Goal: Information Seeking & Learning: Learn about a topic

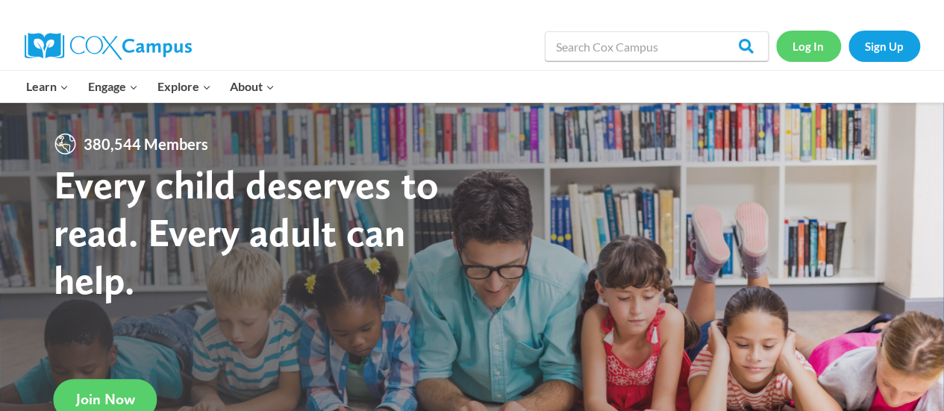
click at [822, 51] on link "Log In" at bounding box center [808, 46] width 65 height 31
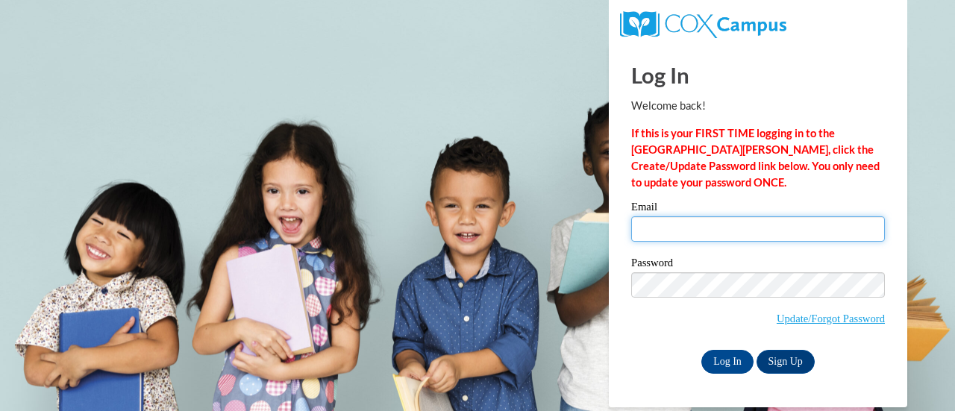
click at [708, 232] on input "Email" at bounding box center [758, 228] width 254 height 25
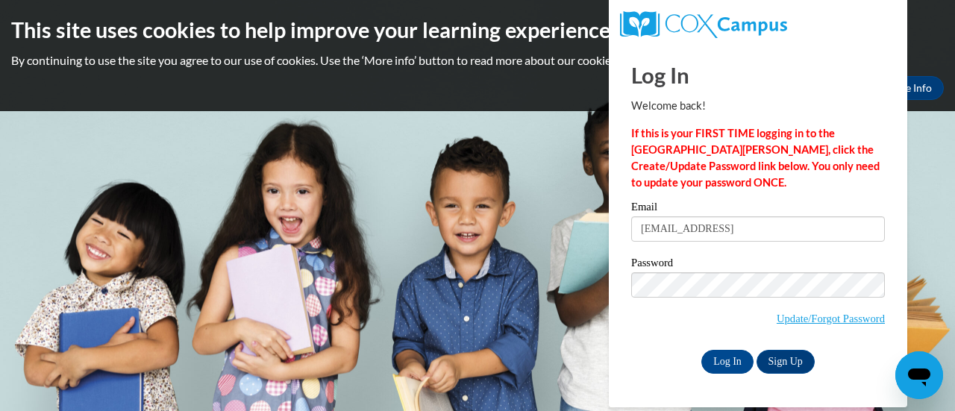
type input "katy.nachampassak@rusd.org"
click at [722, 365] on input "Log In" at bounding box center [727, 362] width 52 height 24
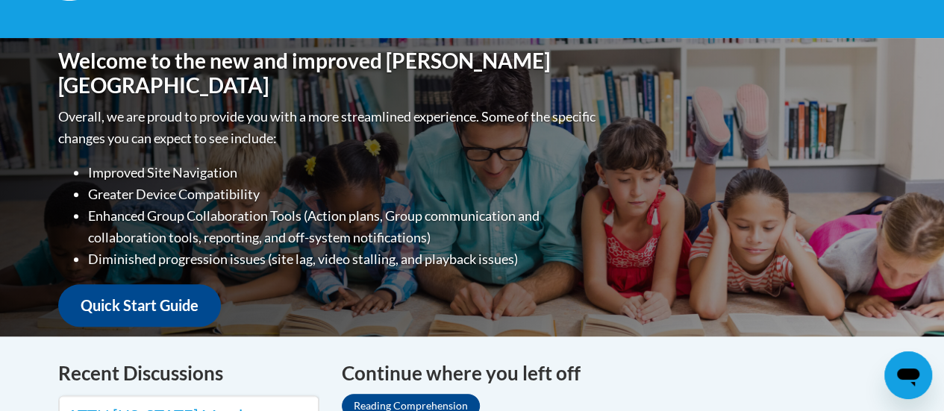
scroll to position [597, 0]
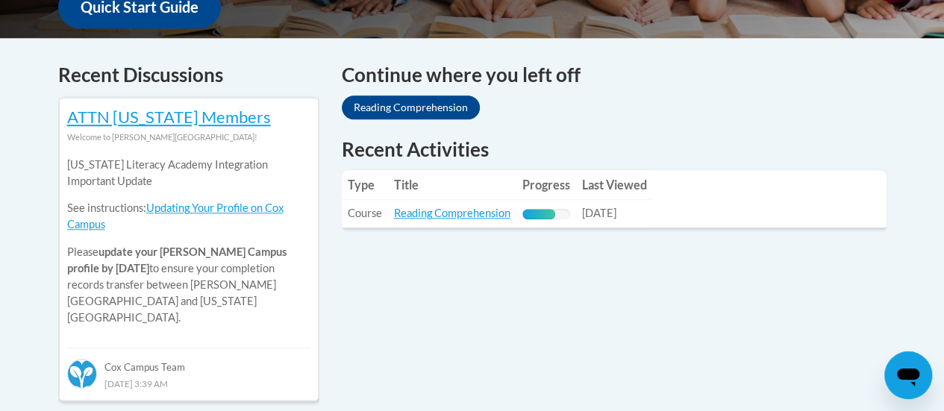
click at [454, 201] on td "Title: Reading Comprehension" at bounding box center [452, 214] width 128 height 28
click at [451, 207] on link "Reading Comprehension" at bounding box center [452, 213] width 116 height 13
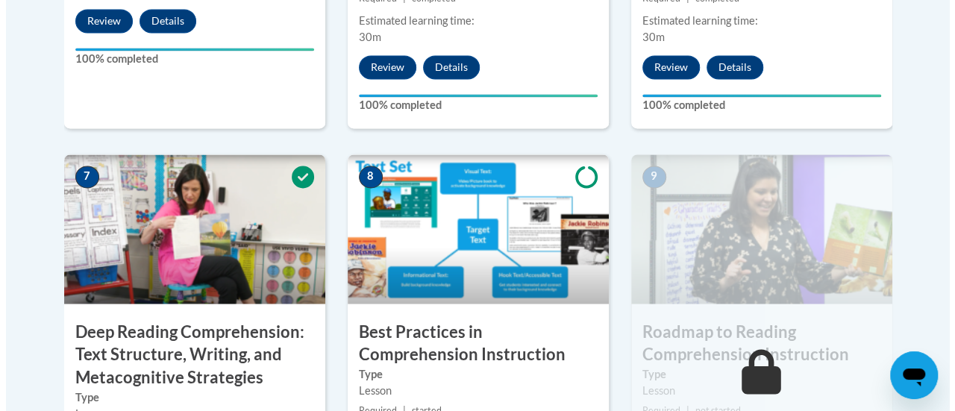
scroll to position [1469, 0]
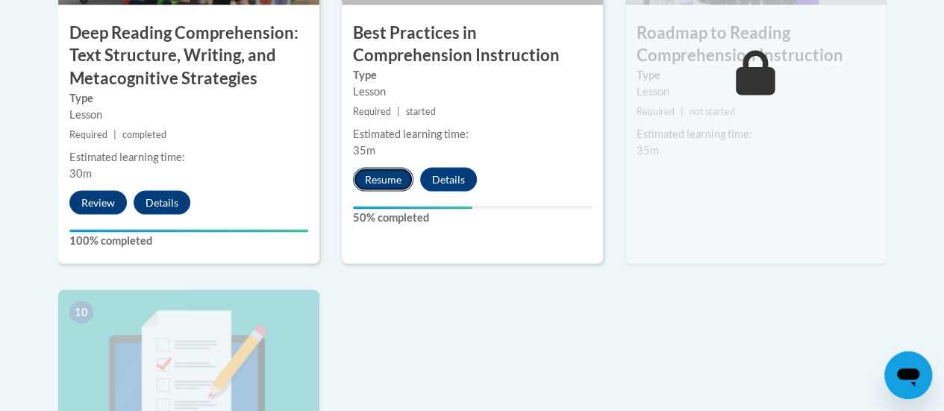
click at [401, 181] on button "Resume" at bounding box center [383, 180] width 60 height 24
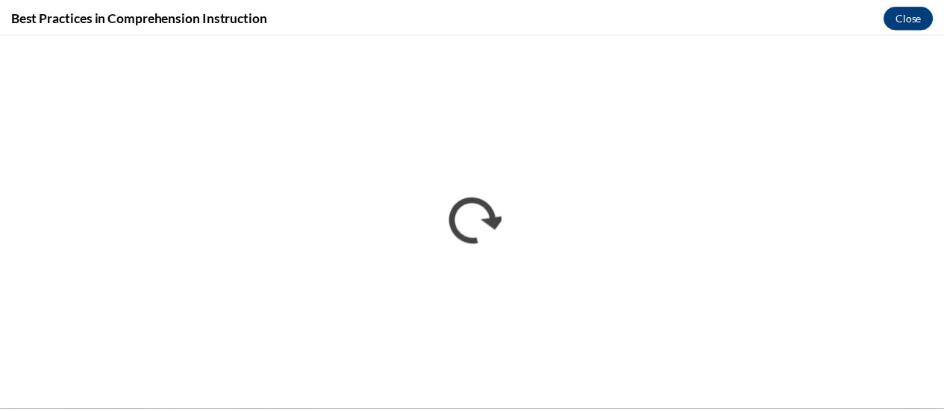
scroll to position [0, 0]
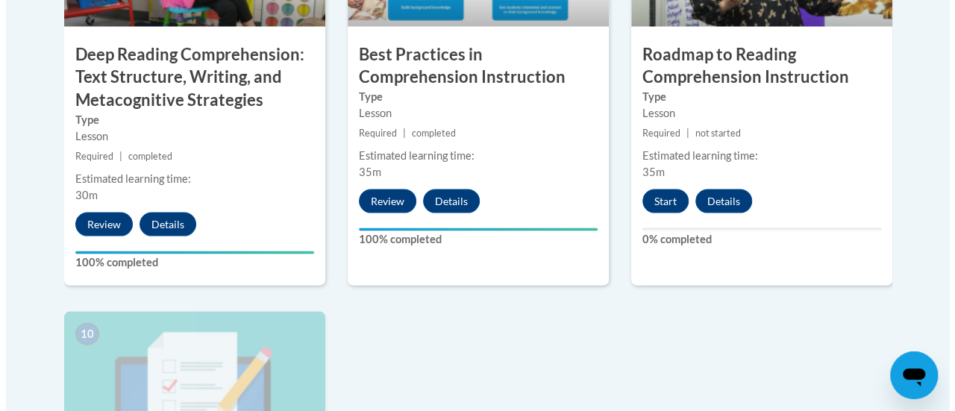
scroll to position [1449, 0]
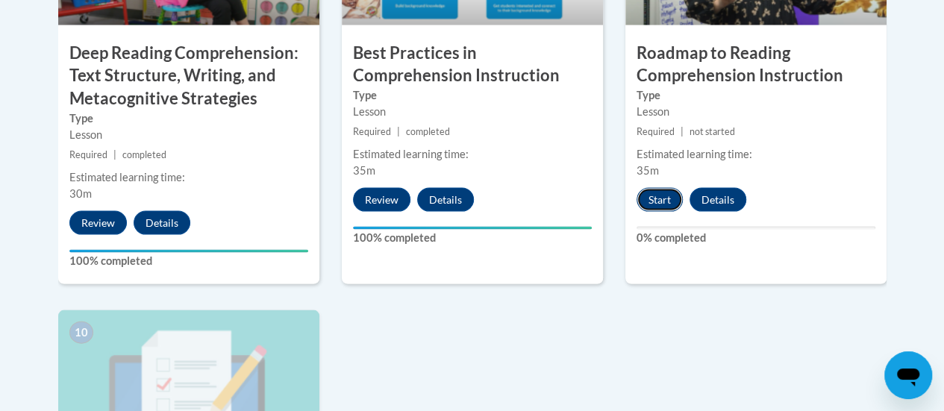
click at [666, 202] on button "Start" at bounding box center [660, 200] width 46 height 24
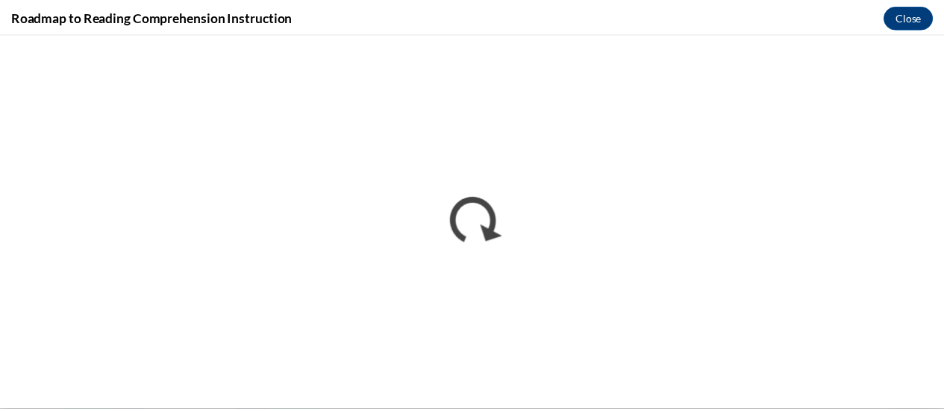
scroll to position [0, 0]
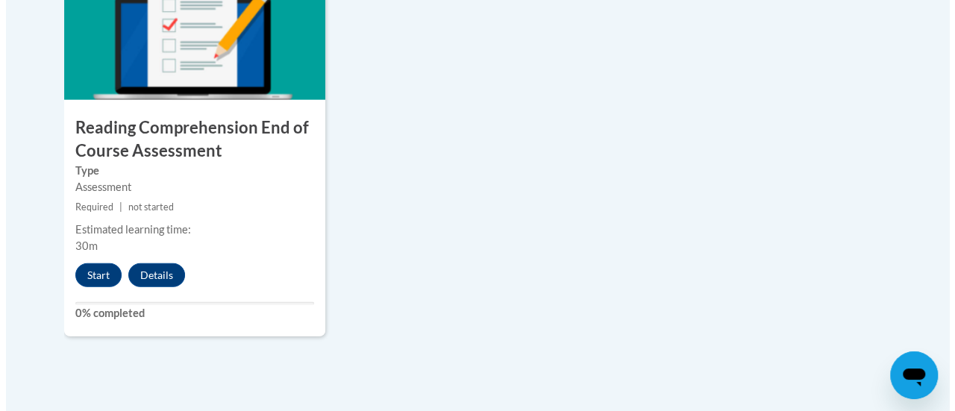
scroll to position [1791, 0]
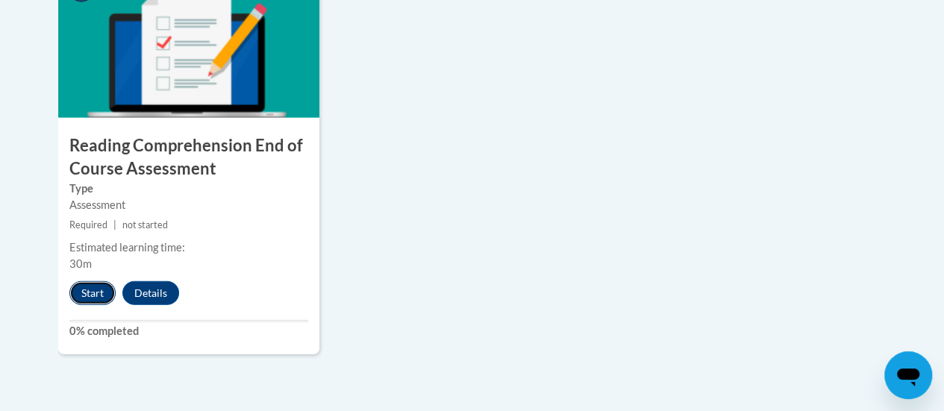
click at [89, 289] on button "Start" at bounding box center [92, 293] width 46 height 24
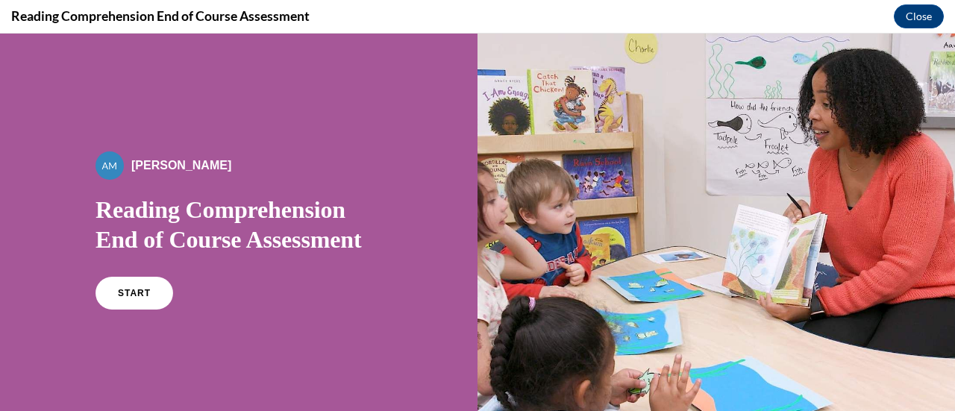
scroll to position [0, 0]
click at [148, 282] on link "START" at bounding box center [133, 293] width 81 height 34
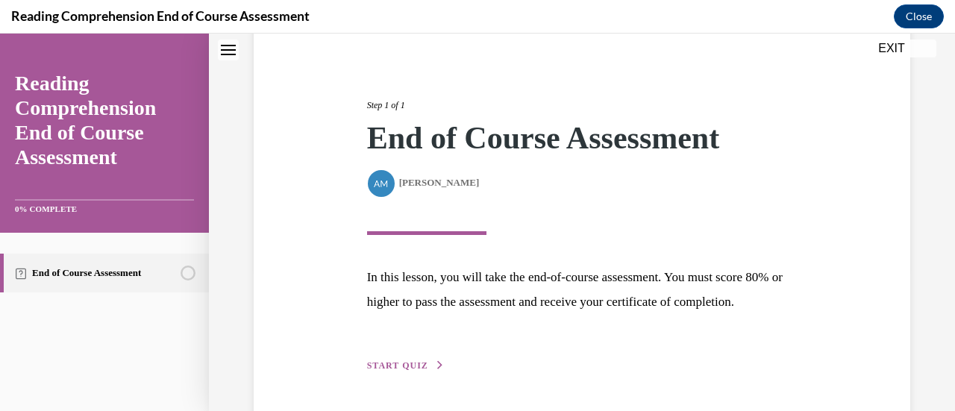
scroll to position [219, 0]
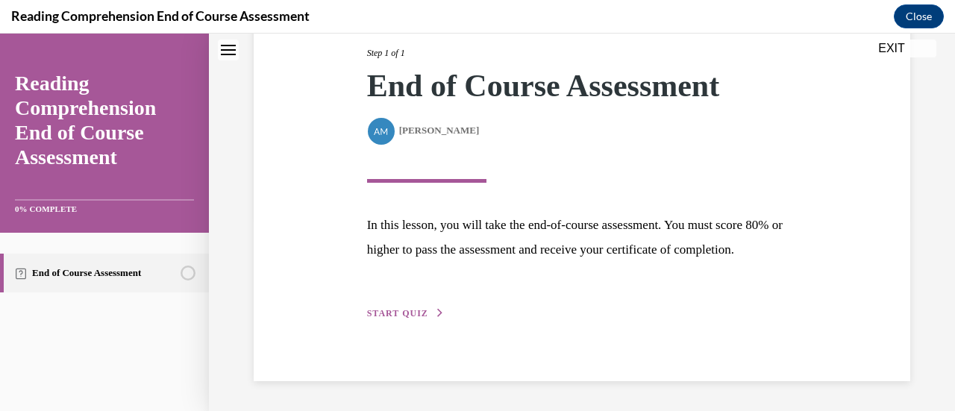
click at [382, 307] on button "START QUIZ" at bounding box center [406, 313] width 78 height 13
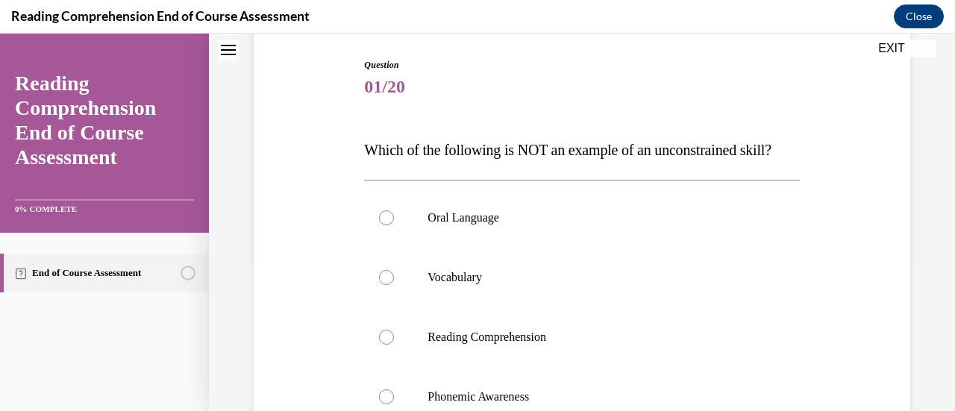
scroll to position [224, 0]
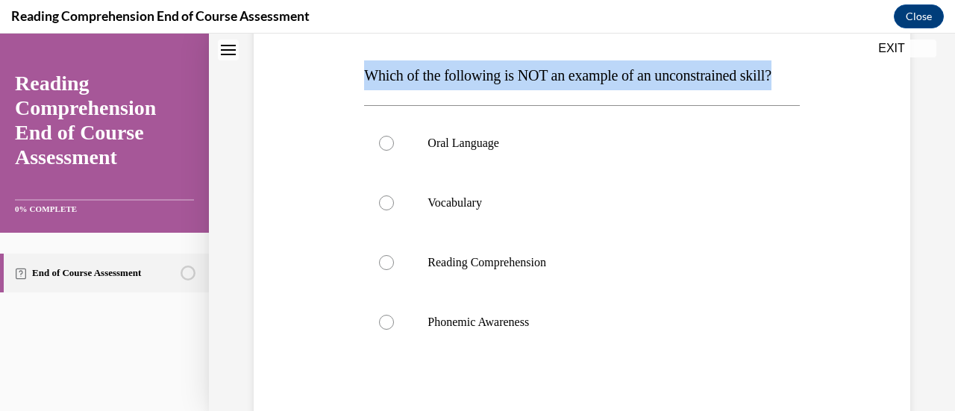
drag, startPoint x: 394, startPoint y: 107, endPoint x: 348, endPoint y: 72, distance: 57.6
click at [348, 72] on div "Question 01/20 Which of the following is NOT an example of an unconstrained ski…" at bounding box center [582, 238] width 664 height 598
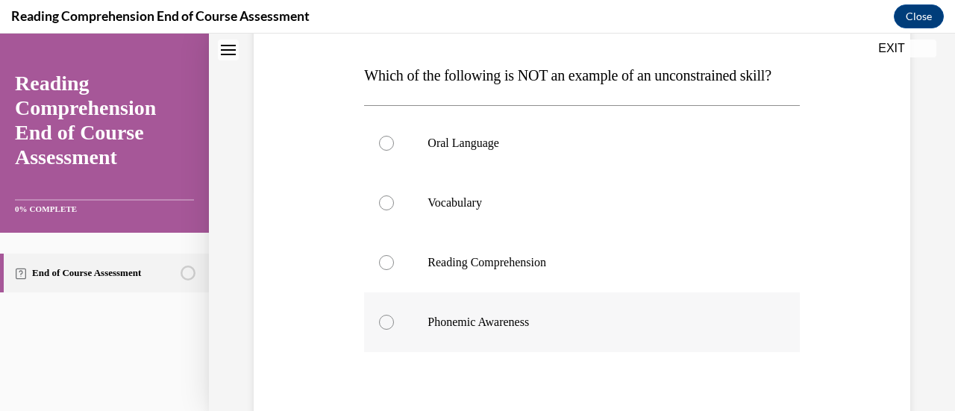
click at [442, 330] on p "Phonemic Awareness" at bounding box center [595, 322] width 334 height 15
click at [394, 330] on input "Phonemic Awareness" at bounding box center [386, 322] width 15 height 15
radio input "true"
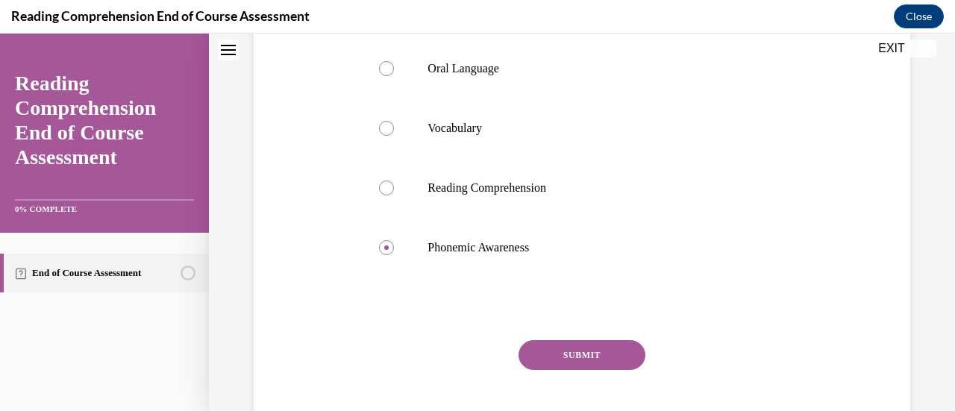
click at [554, 370] on button "SUBMIT" at bounding box center [582, 355] width 127 height 30
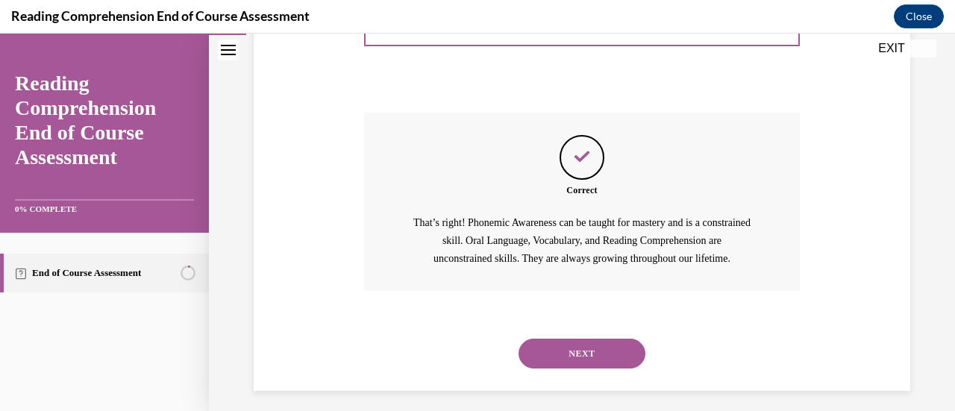
scroll to position [565, 0]
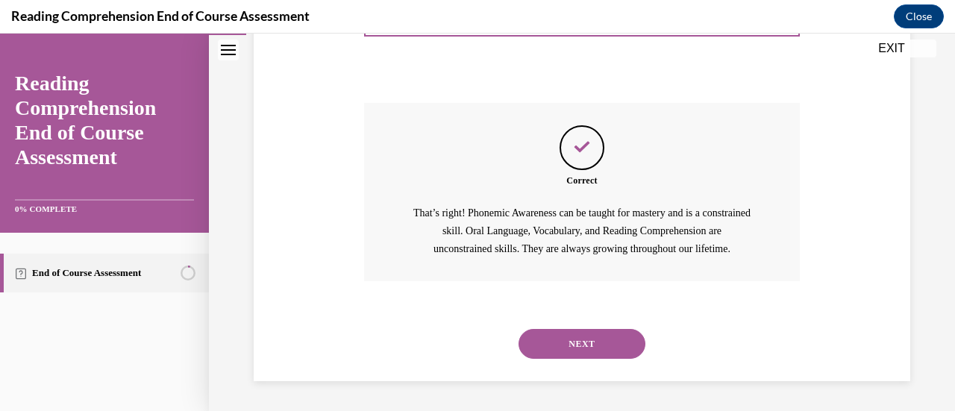
click at [554, 335] on button "NEXT" at bounding box center [582, 344] width 127 height 30
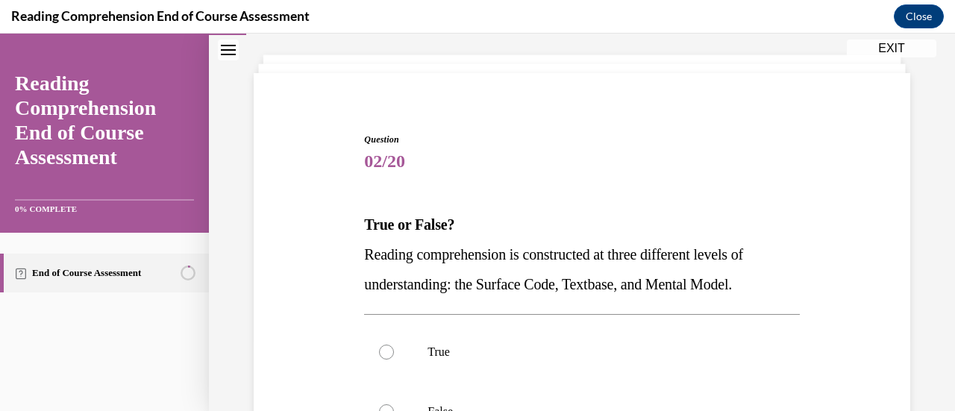
scroll to position [149, 0]
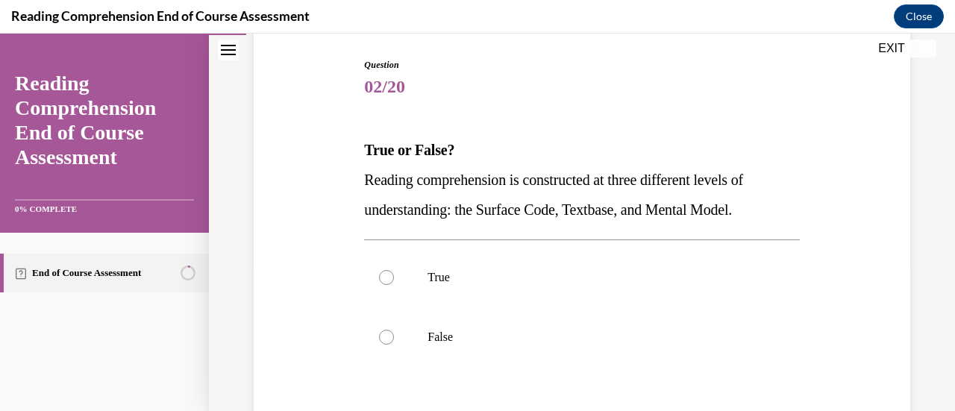
drag, startPoint x: 356, startPoint y: 147, endPoint x: 779, endPoint y: 213, distance: 428.2
click at [779, 213] on div "Question 02/20 True or False? Reading comprehension is constructed at three dif…" at bounding box center [582, 282] width 664 height 539
click at [466, 283] on p "True" at bounding box center [595, 277] width 334 height 15
click at [394, 283] on input "True" at bounding box center [386, 277] width 15 height 15
radio input "true"
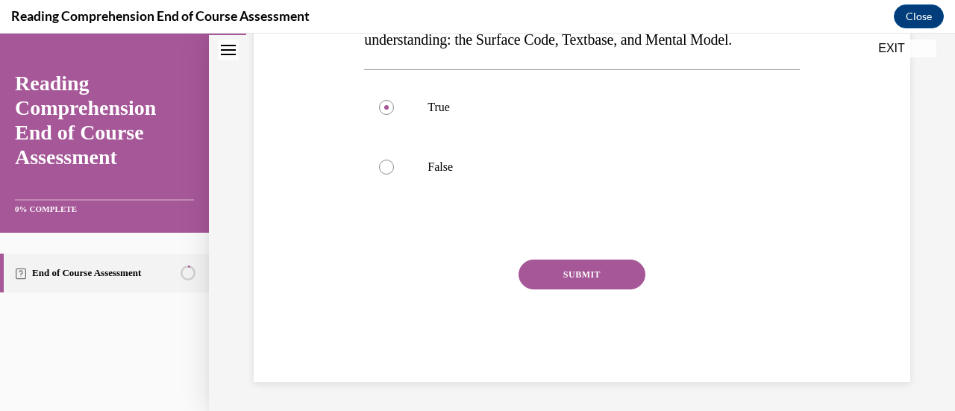
click at [558, 280] on button "SUBMIT" at bounding box center [582, 275] width 127 height 30
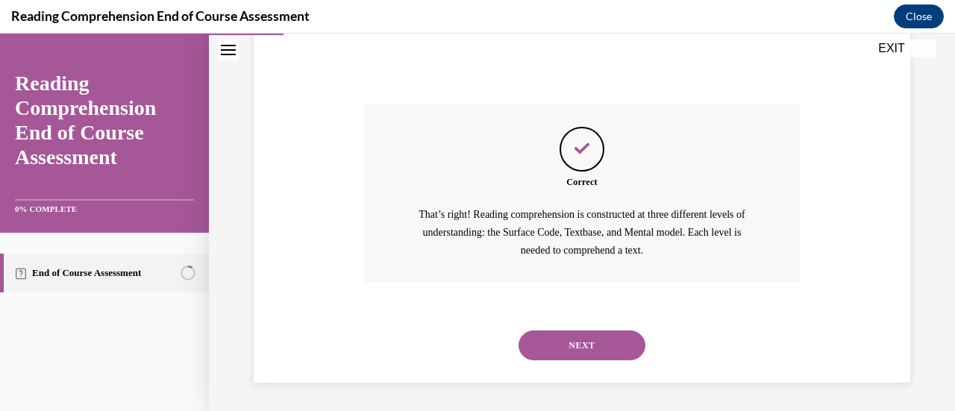
scroll to position [475, 0]
click at [598, 344] on button "NEXT" at bounding box center [582, 345] width 127 height 30
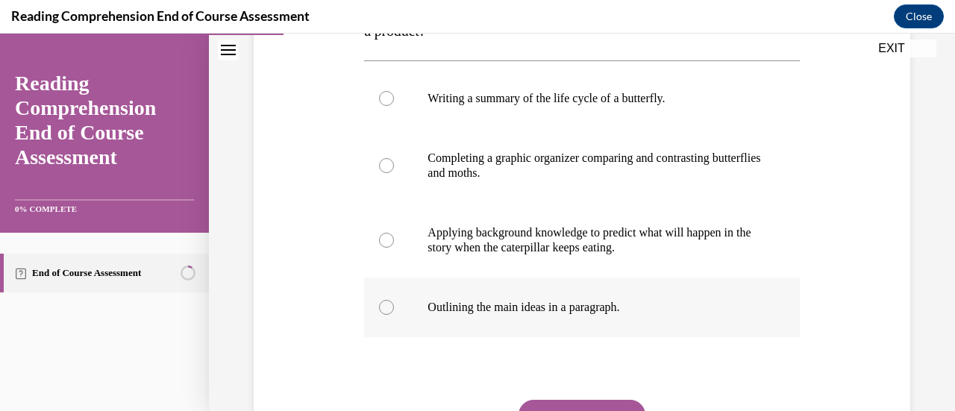
scroll to position [149, 0]
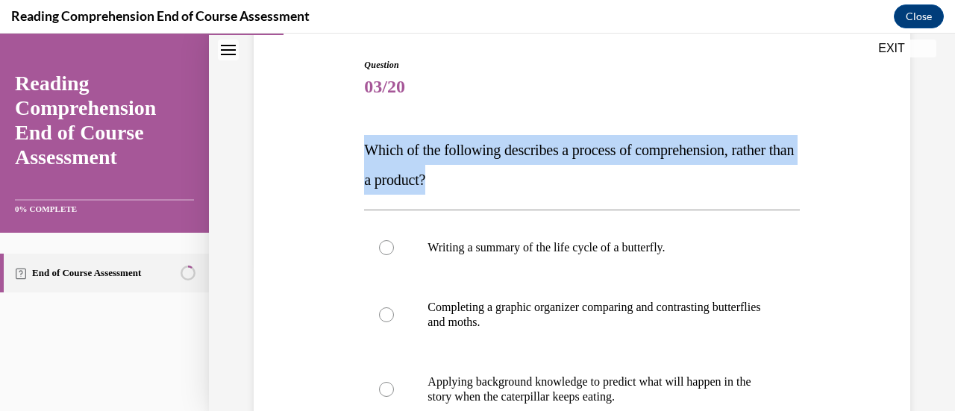
drag, startPoint x: 537, startPoint y: 183, endPoint x: 364, endPoint y: 143, distance: 177.7
click at [364, 143] on p "Which of the following describes a process of comprehension, rather than a prod…" at bounding box center [581, 165] width 435 height 60
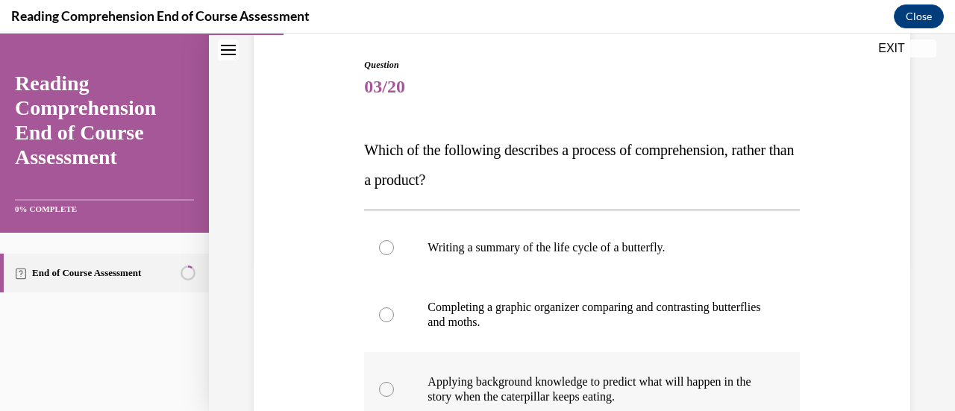
click at [536, 382] on p "Applying background knowledge to predict what will happen in the story when the…" at bounding box center [595, 390] width 334 height 30
click at [394, 382] on input "Applying background knowledge to predict what will happen in the story when the…" at bounding box center [386, 389] width 15 height 15
radio input "true"
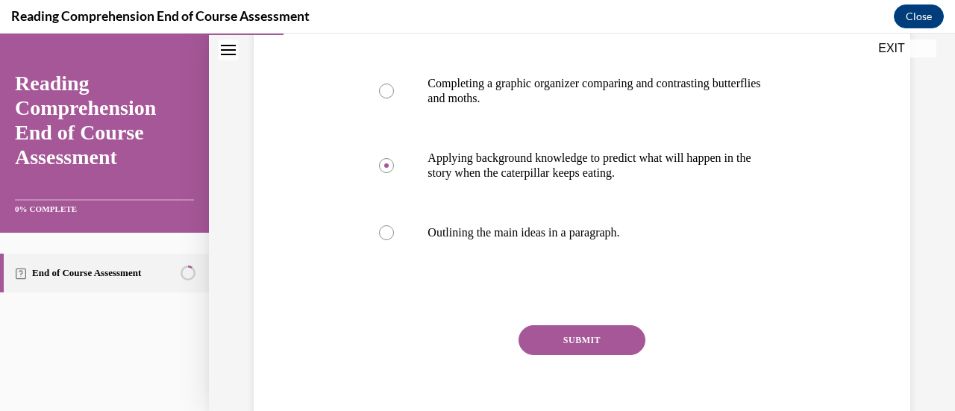
click at [552, 347] on button "SUBMIT" at bounding box center [582, 340] width 127 height 30
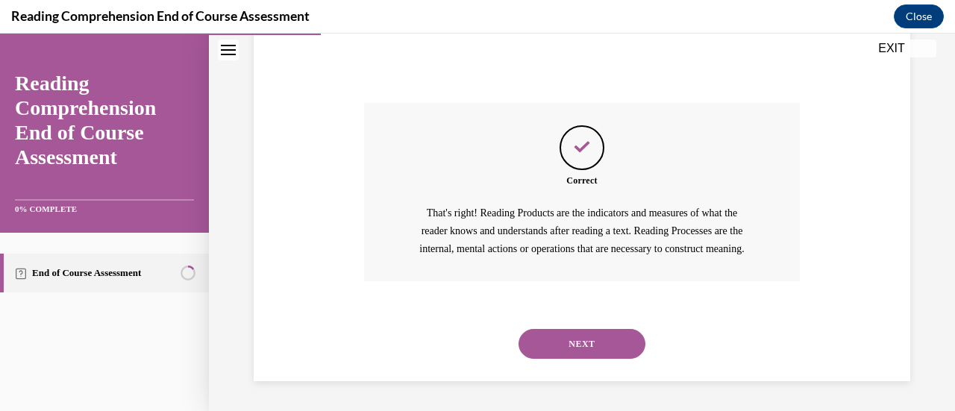
scroll to position [613, 0]
click at [552, 347] on button "NEXT" at bounding box center [582, 344] width 127 height 30
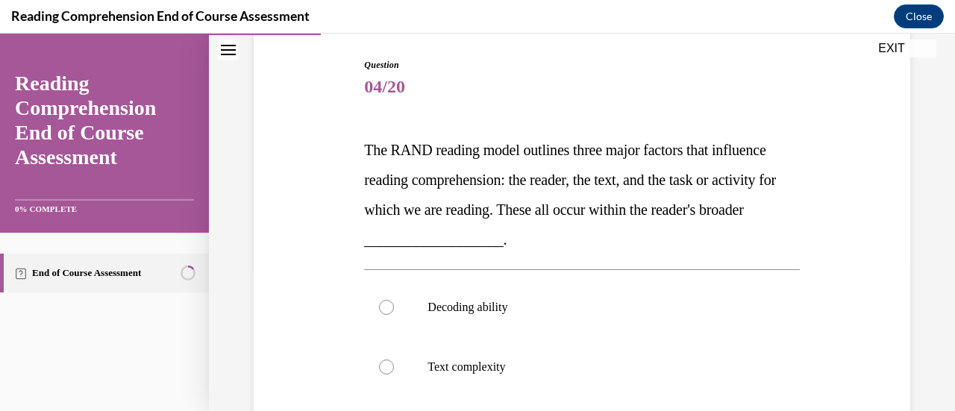
scroll to position [224, 0]
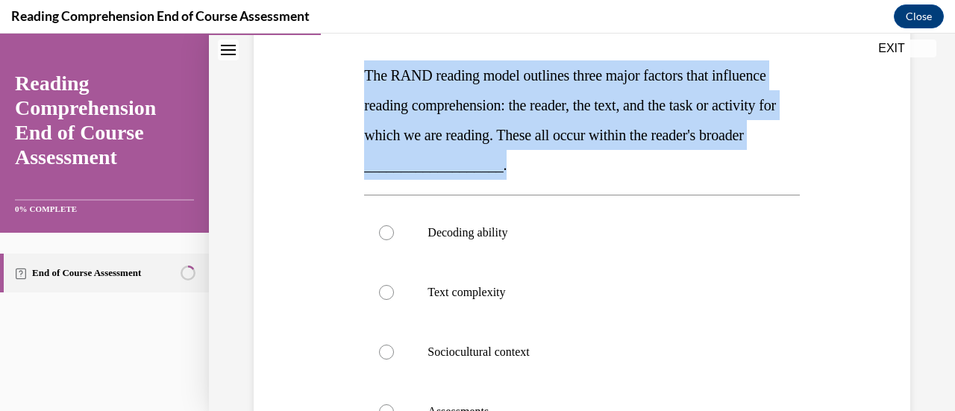
drag, startPoint x: 352, startPoint y: 69, endPoint x: 658, endPoint y: 160, distance: 319.4
click at [658, 160] on div "Question 04/20 The RAND reading model outlines three major factors that influen…" at bounding box center [582, 283] width 664 height 688
click at [658, 125] on p "The RAND reading model outlines three major factors that influence reading comp…" at bounding box center [581, 119] width 435 height 119
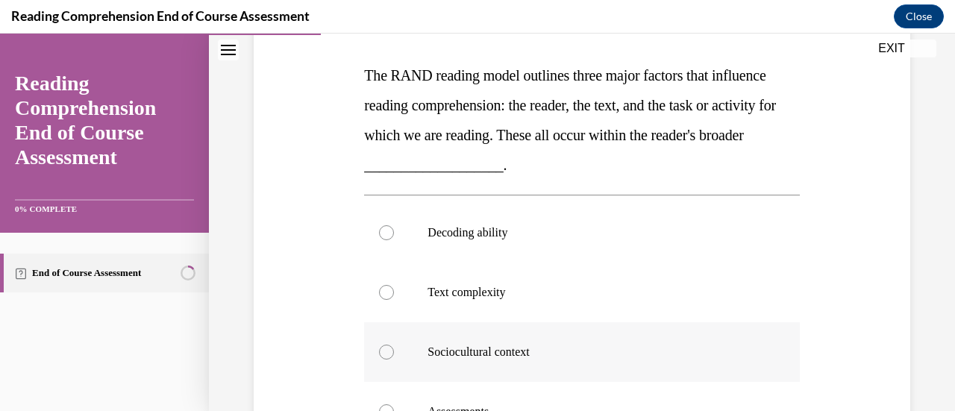
click at [552, 353] on p "Sociocultural context" at bounding box center [595, 352] width 334 height 15
click at [394, 353] on input "Sociocultural context" at bounding box center [386, 352] width 15 height 15
radio input "true"
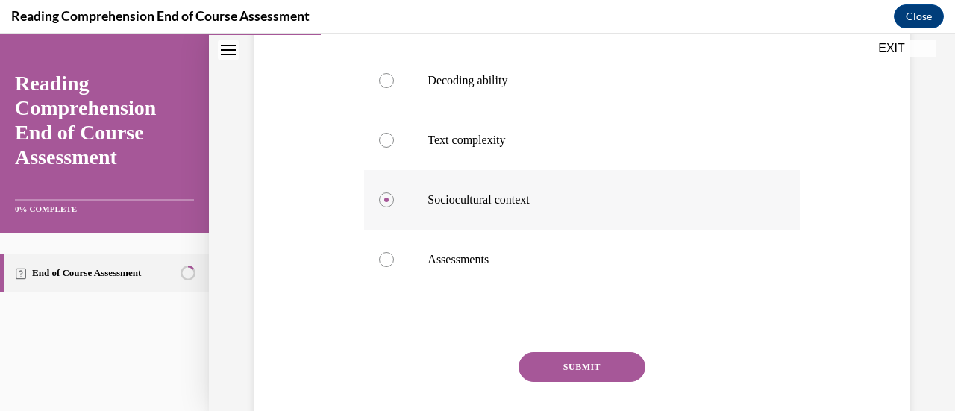
scroll to position [469, 0]
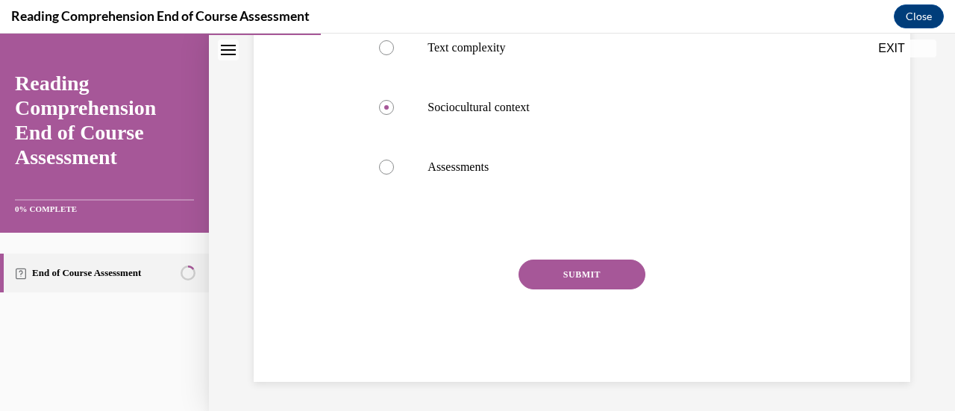
click at [569, 273] on button "SUBMIT" at bounding box center [582, 275] width 127 height 30
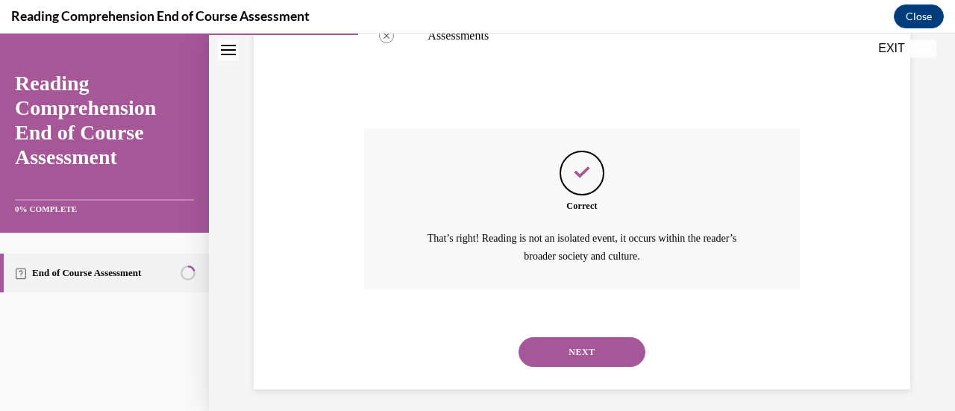
scroll to position [607, 0]
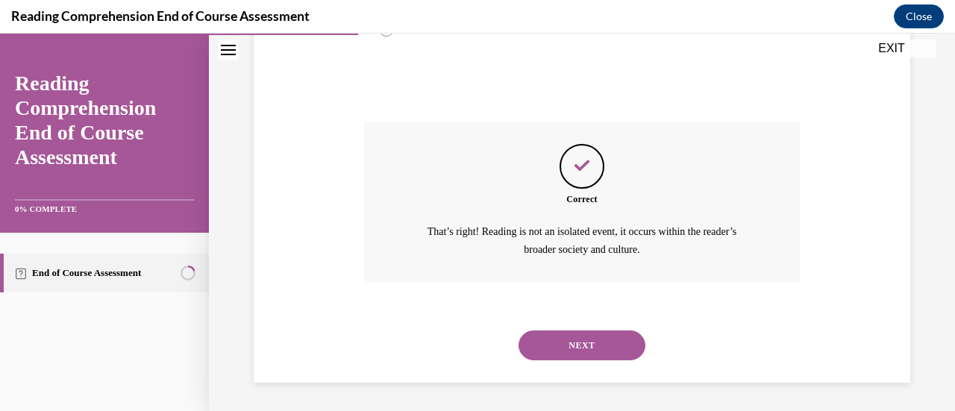
click at [569, 340] on button "NEXT" at bounding box center [582, 346] width 127 height 30
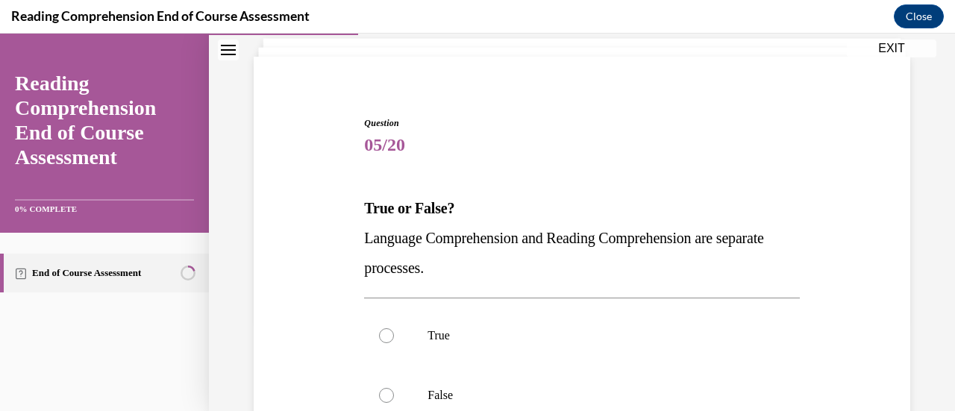
scroll to position [149, 0]
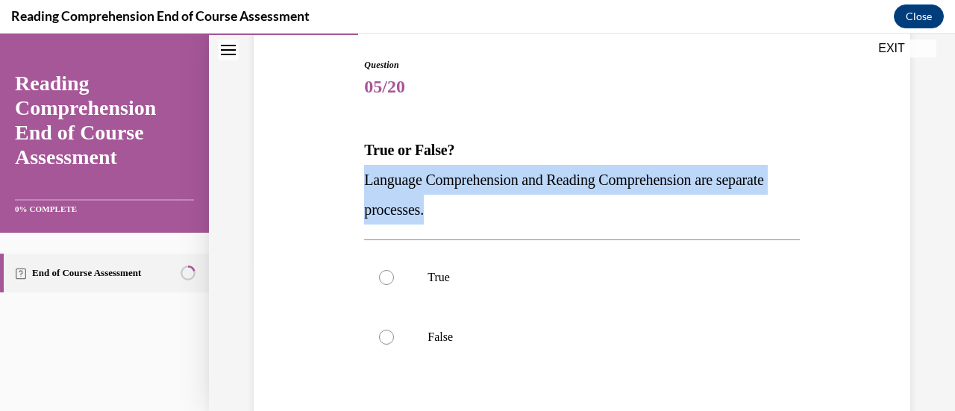
drag, startPoint x: 519, startPoint y: 213, endPoint x: 357, endPoint y: 181, distance: 164.9
click at [357, 181] on div "Question 05/20 True or False? Language Comprehension and Reading Comprehension …" at bounding box center [582, 282] width 664 height 539
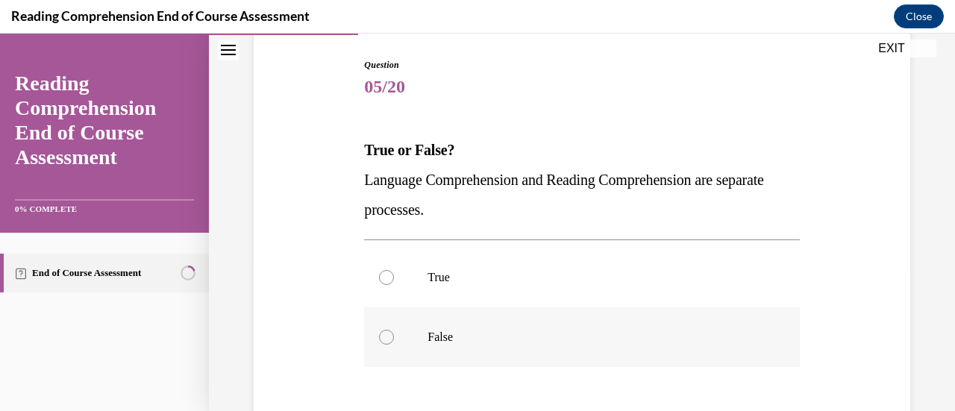
click at [476, 330] on p "False" at bounding box center [595, 337] width 334 height 15
click at [394, 330] on input "False" at bounding box center [386, 337] width 15 height 15
radio input "true"
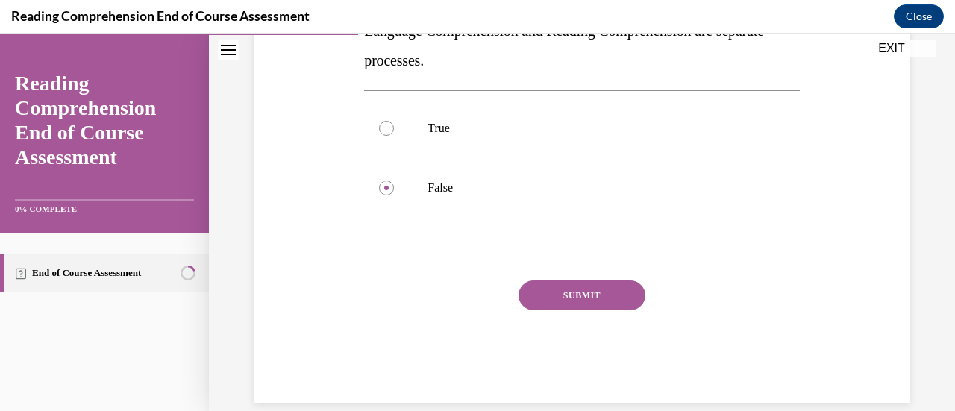
click at [557, 301] on button "SUBMIT" at bounding box center [582, 296] width 127 height 30
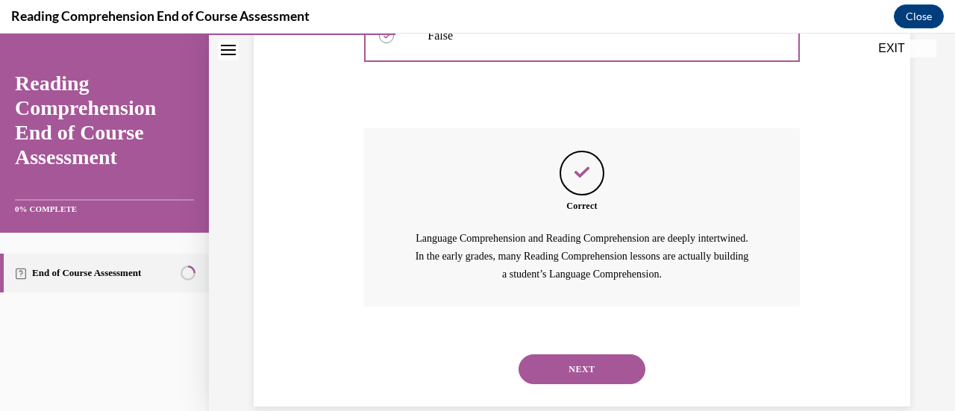
scroll to position [475, 0]
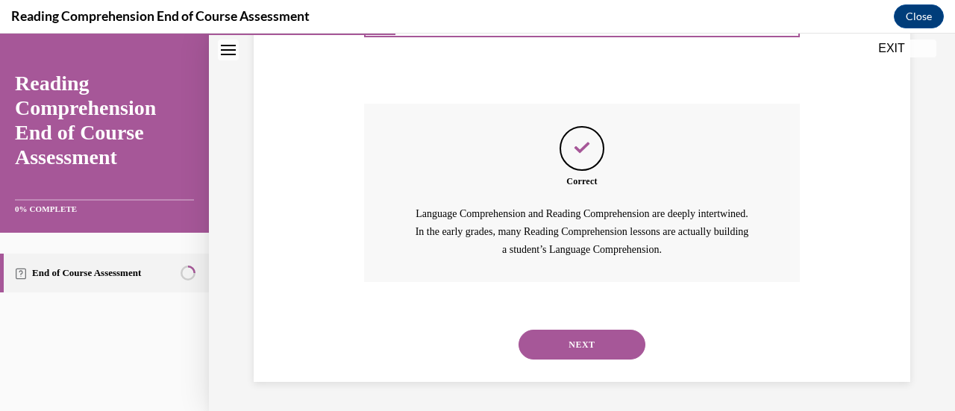
click at [566, 340] on button "NEXT" at bounding box center [582, 345] width 127 height 30
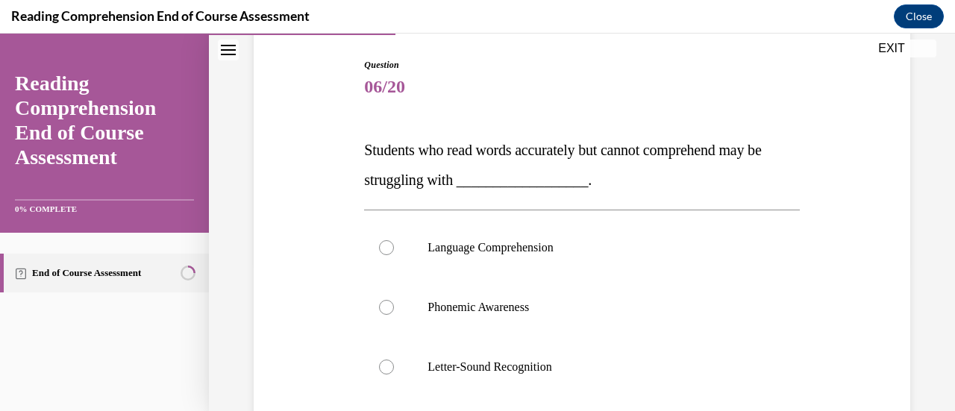
scroll to position [224, 0]
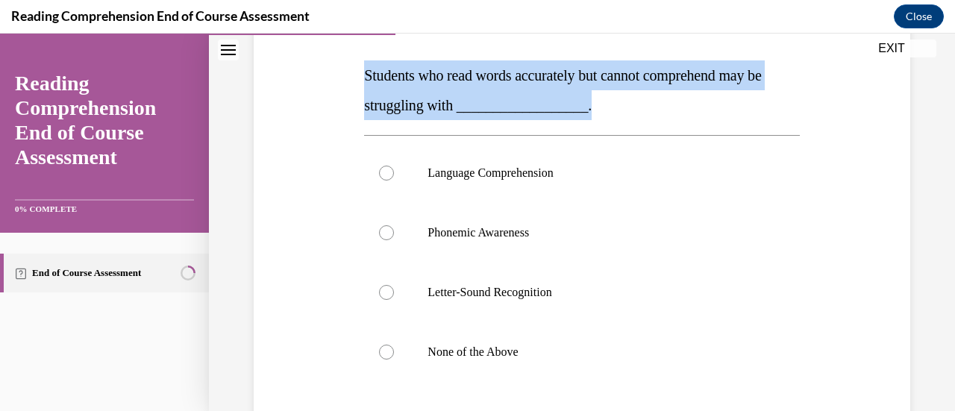
drag, startPoint x: 625, startPoint y: 113, endPoint x: 355, endPoint y: 72, distance: 273.2
click at [355, 72] on div "Question 06/20 Students who read words accurately but cannot comprehend may be …" at bounding box center [582, 253] width 664 height 628
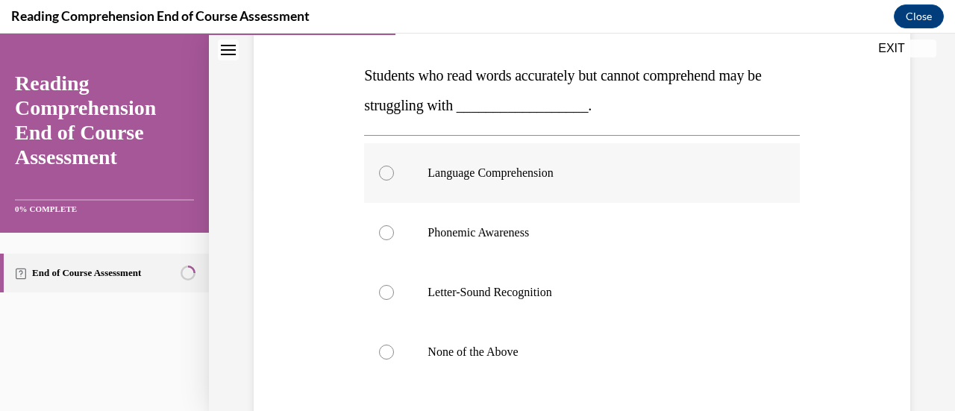
click at [551, 168] on p "Language Comprehension" at bounding box center [595, 173] width 334 height 15
click at [394, 168] on input "Language Comprehension" at bounding box center [386, 173] width 15 height 15
radio input "true"
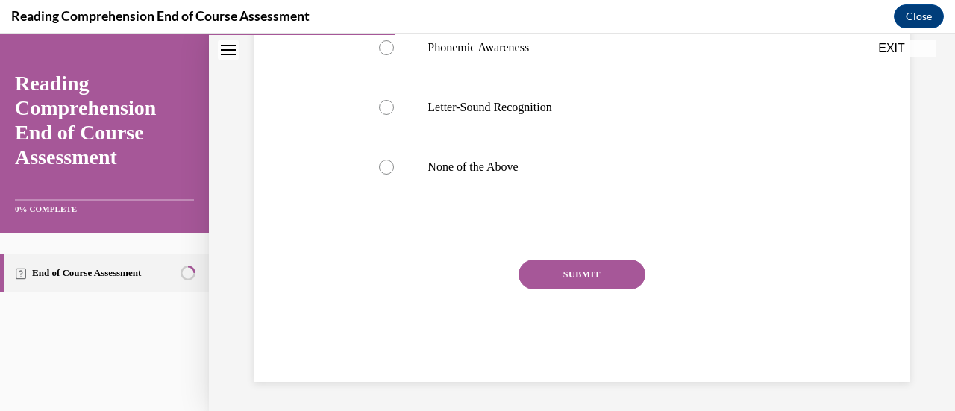
click at [575, 266] on button "SUBMIT" at bounding box center [582, 275] width 127 height 30
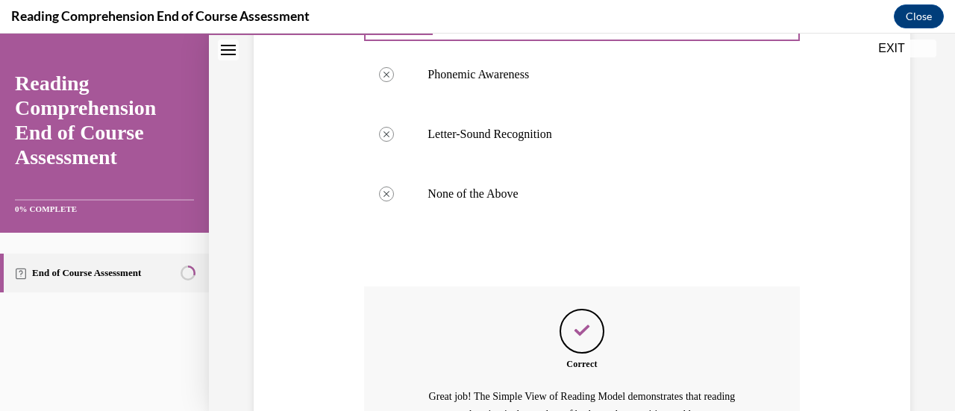
scroll to position [565, 0]
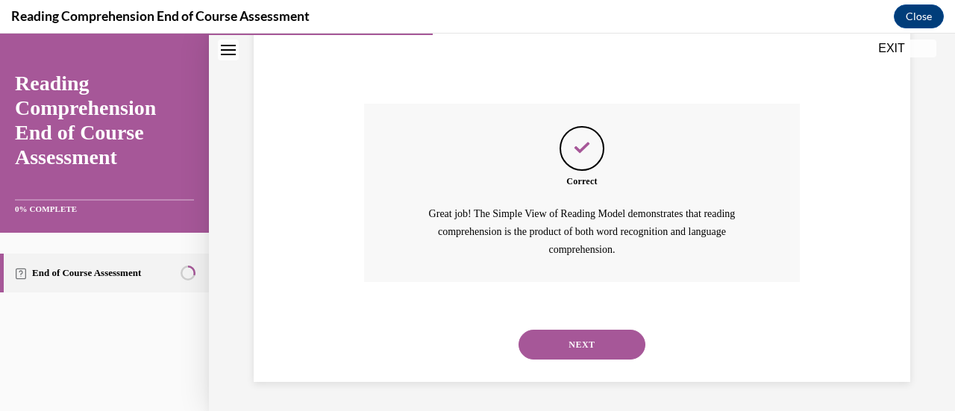
click at [577, 338] on button "NEXT" at bounding box center [582, 345] width 127 height 30
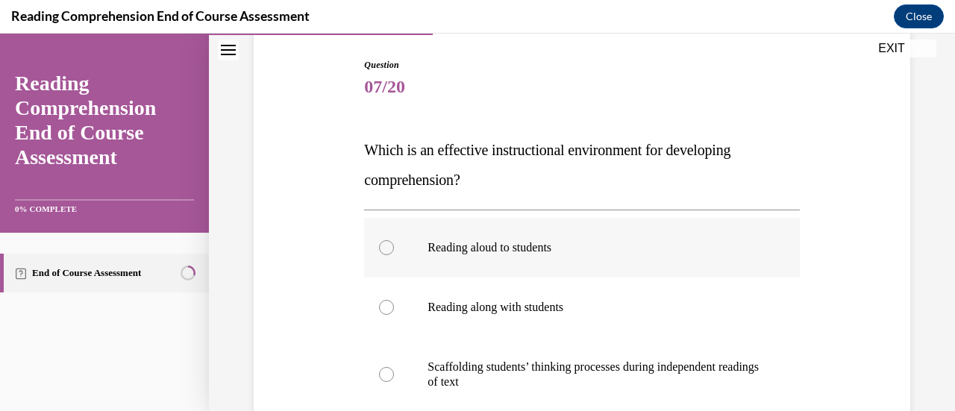
scroll to position [224, 0]
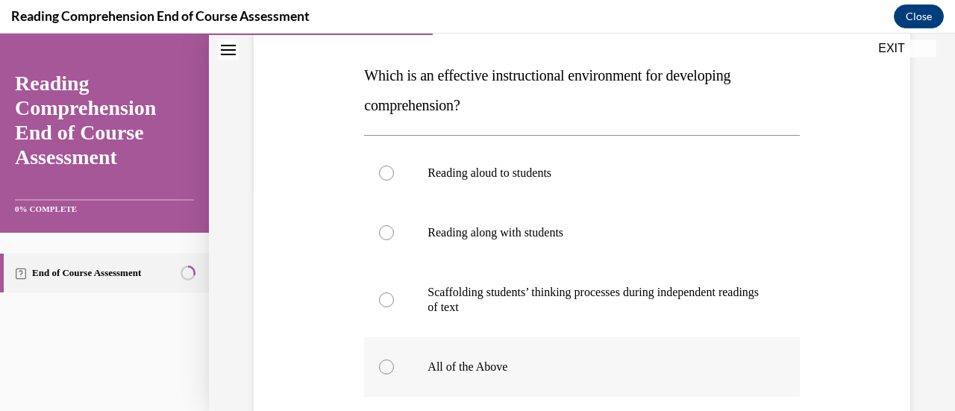
click at [437, 372] on p "All of the Above" at bounding box center [595, 367] width 334 height 15
click at [394, 372] on input "All of the Above" at bounding box center [386, 367] width 15 height 15
radio input "true"
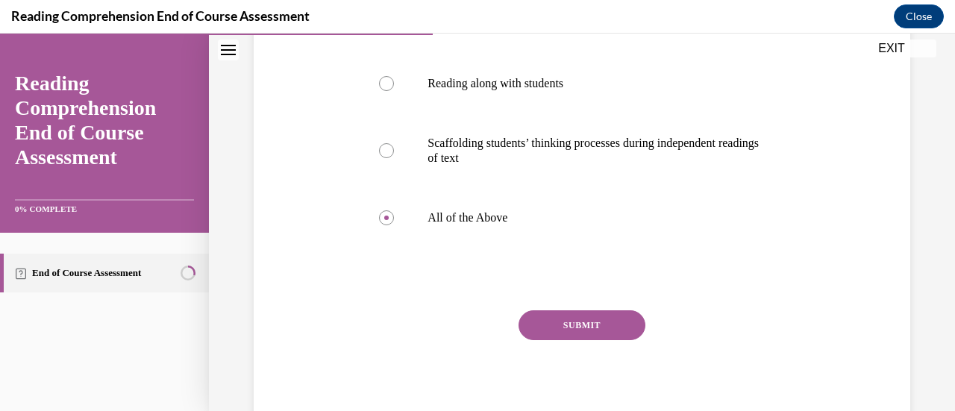
click at [548, 328] on button "SUBMIT" at bounding box center [582, 325] width 127 height 30
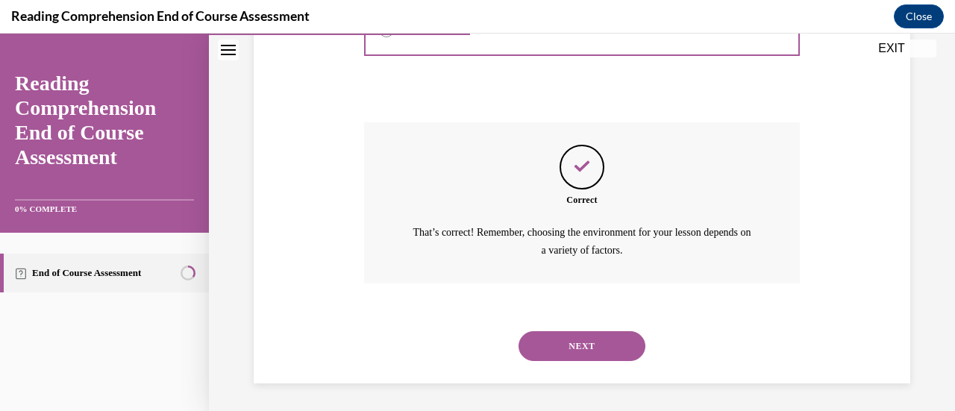
scroll to position [562, 0]
click at [557, 337] on button "NEXT" at bounding box center [582, 346] width 127 height 30
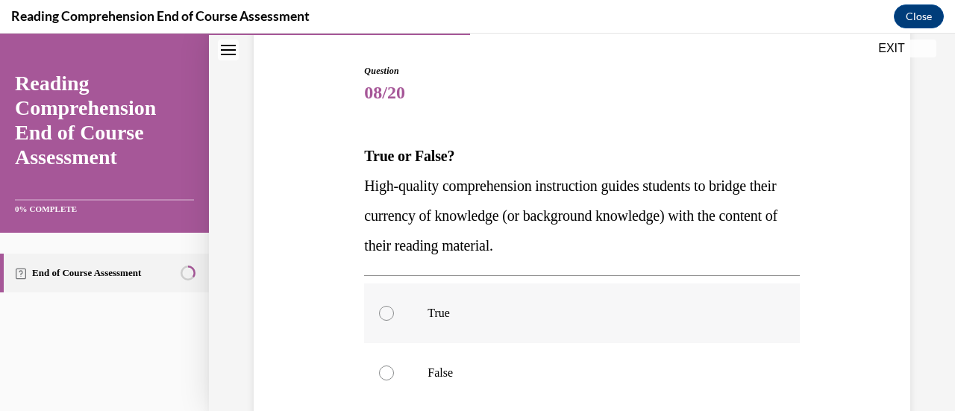
scroll to position [149, 0]
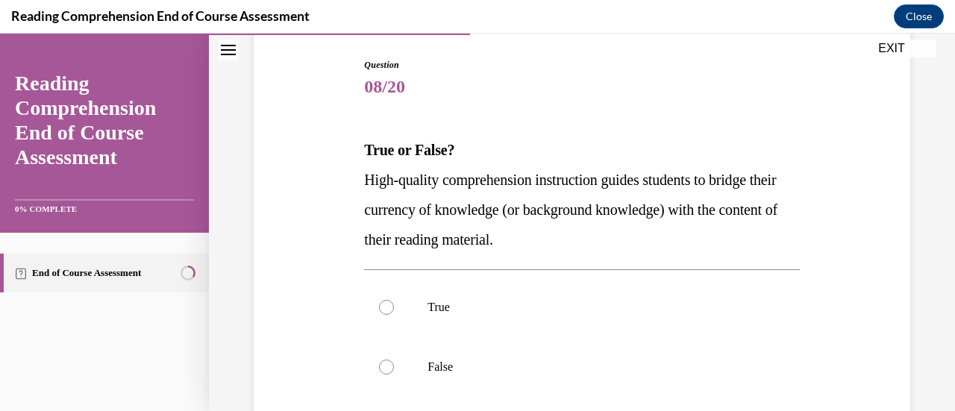
drag, startPoint x: 601, startPoint y: 243, endPoint x: 343, endPoint y: 181, distance: 266.4
click at [343, 181] on div "Question 08/20 True or False? High-quality comprehension instruction guides stu…" at bounding box center [582, 297] width 664 height 569
click at [430, 305] on p "True" at bounding box center [595, 307] width 334 height 15
click at [394, 305] on input "True" at bounding box center [386, 307] width 15 height 15
radio input "true"
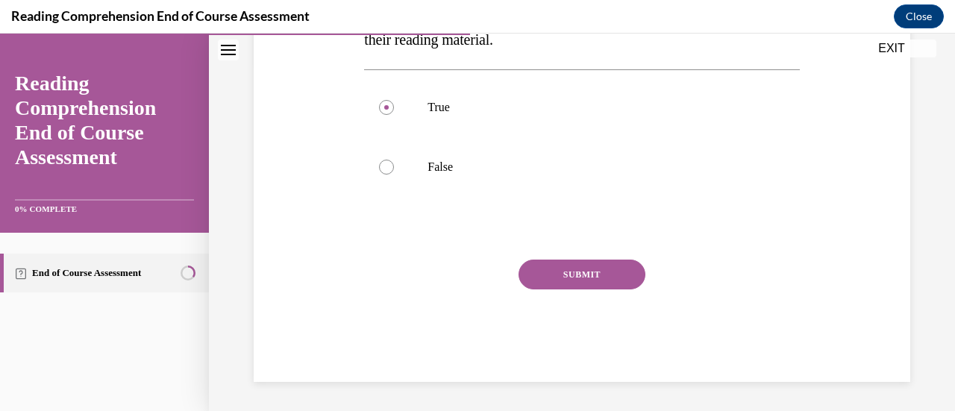
click at [531, 272] on button "SUBMIT" at bounding box center [582, 275] width 127 height 30
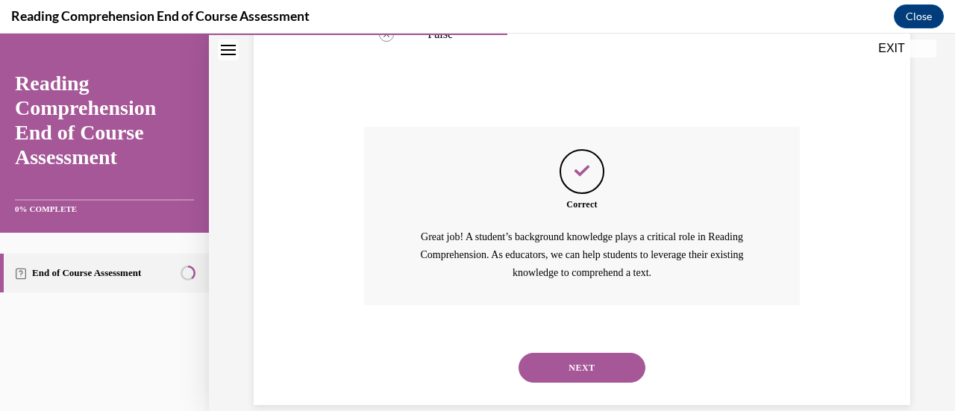
scroll to position [505, 0]
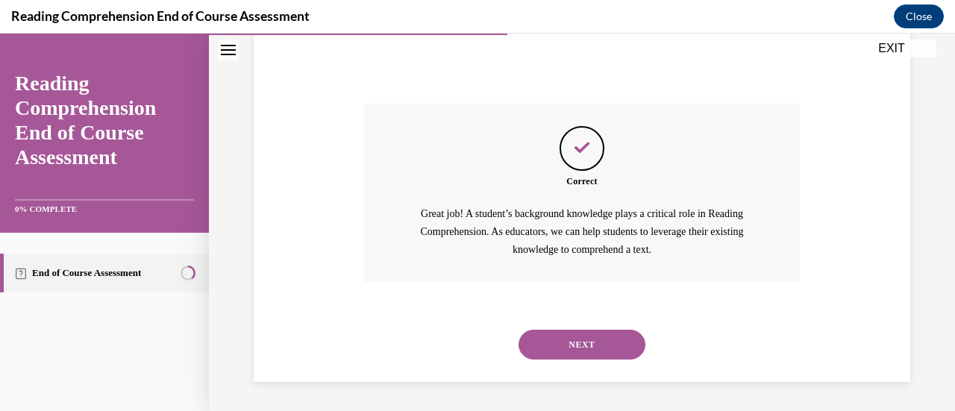
click at [562, 353] on button "NEXT" at bounding box center [582, 345] width 127 height 30
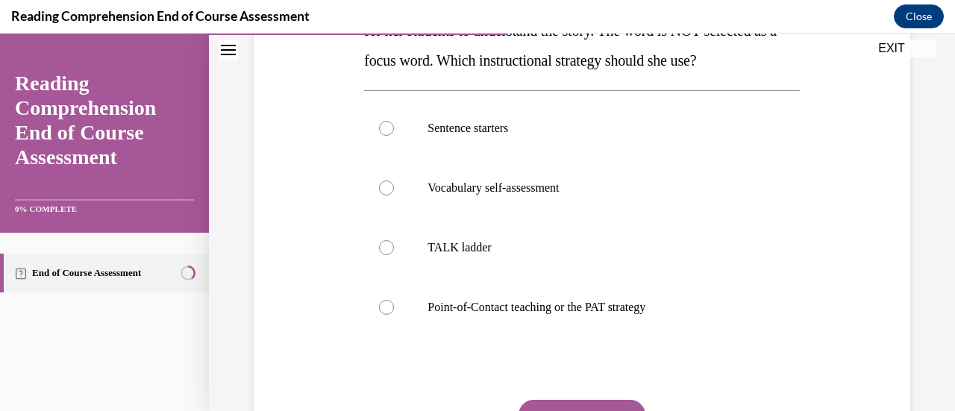
scroll to position [224, 0]
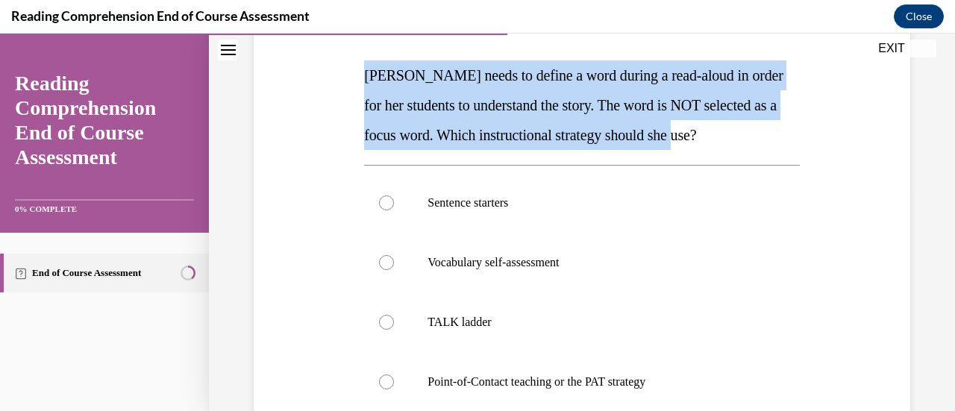
drag, startPoint x: 764, startPoint y: 129, endPoint x: 347, endPoint y: 65, distance: 422.0
click at [347, 65] on div "Question 09/20 Mrs. Ivie needs to define a word during a read-aloud in order fo…" at bounding box center [582, 268] width 664 height 658
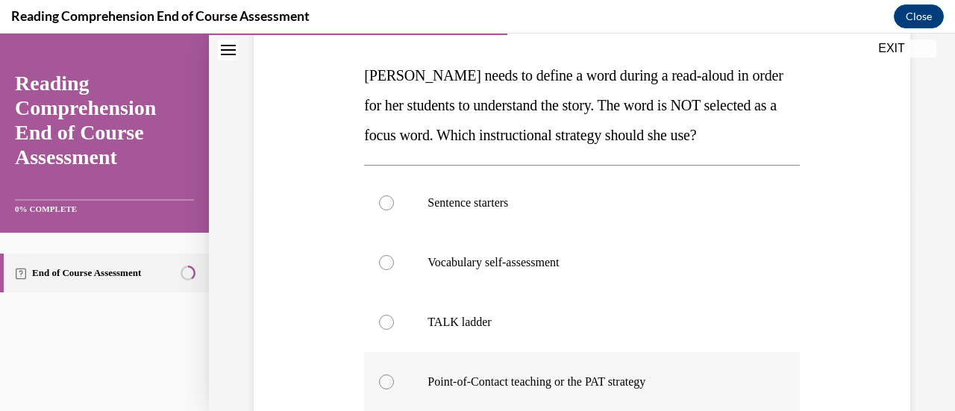
click at [560, 370] on label "Point-of-Contact teaching or the PAT strategy" at bounding box center [581, 382] width 435 height 60
click at [394, 375] on input "Point-of-Contact teaching or the PAT strategy" at bounding box center [386, 382] width 15 height 15
radio input "true"
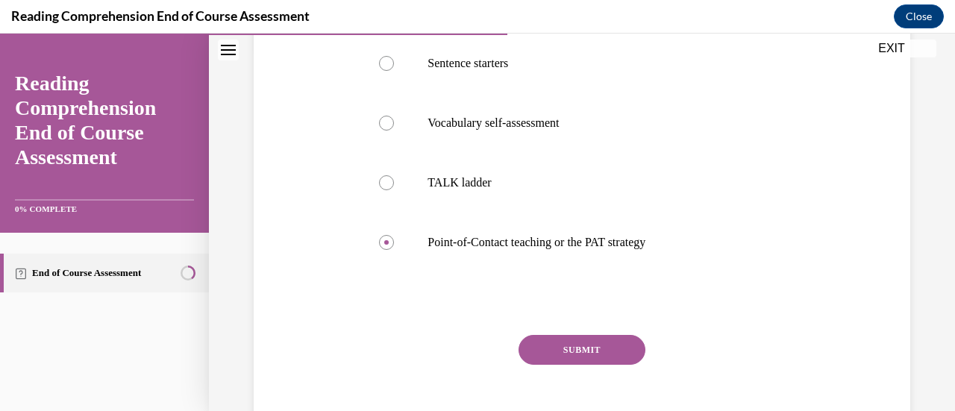
scroll to position [373, 0]
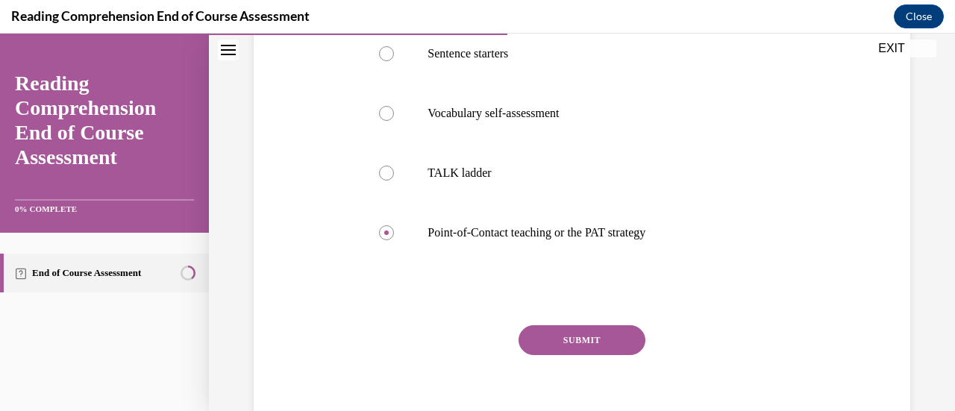
click at [573, 333] on button "SUBMIT" at bounding box center [582, 340] width 127 height 30
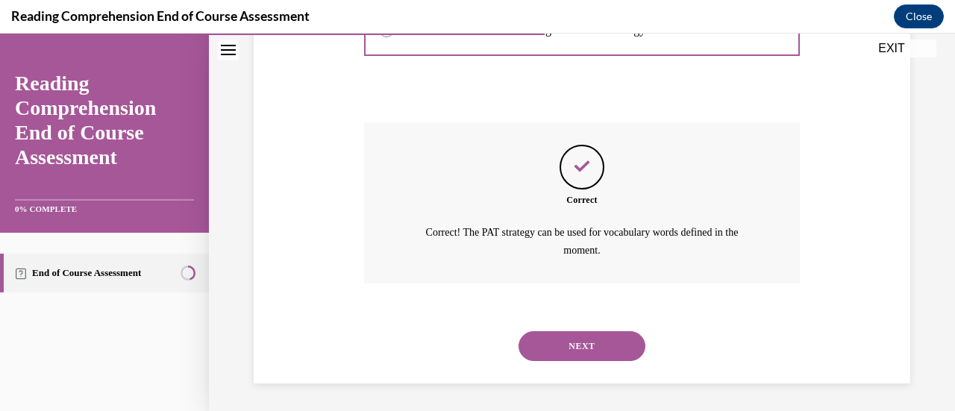
scroll to position [577, 0]
click at [569, 348] on button "NEXT" at bounding box center [582, 346] width 127 height 30
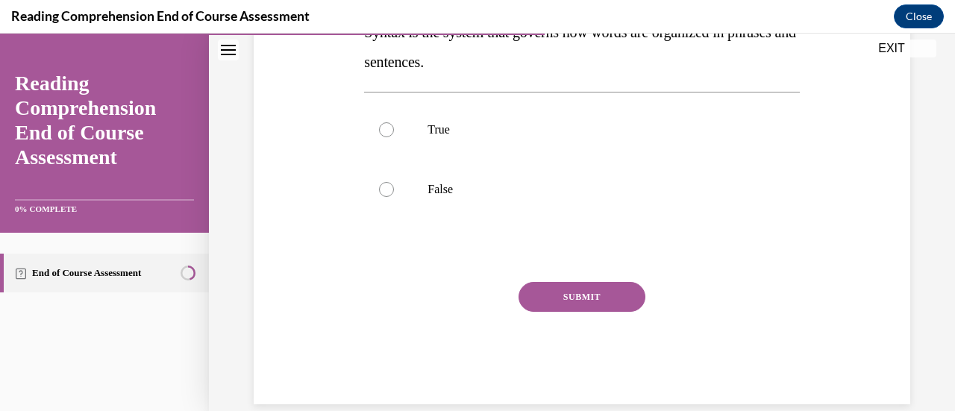
scroll to position [298, 0]
click at [542, 117] on label "True" at bounding box center [581, 128] width 435 height 60
click at [394, 121] on input "True" at bounding box center [386, 128] width 15 height 15
radio input "true"
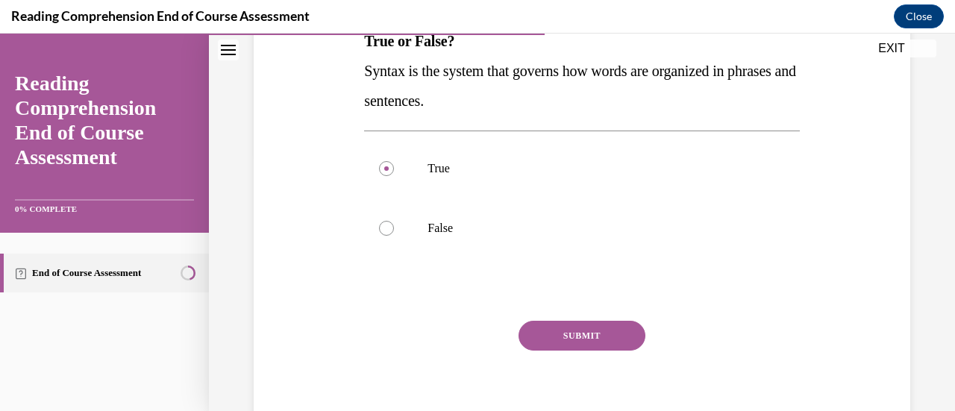
scroll to position [224, 0]
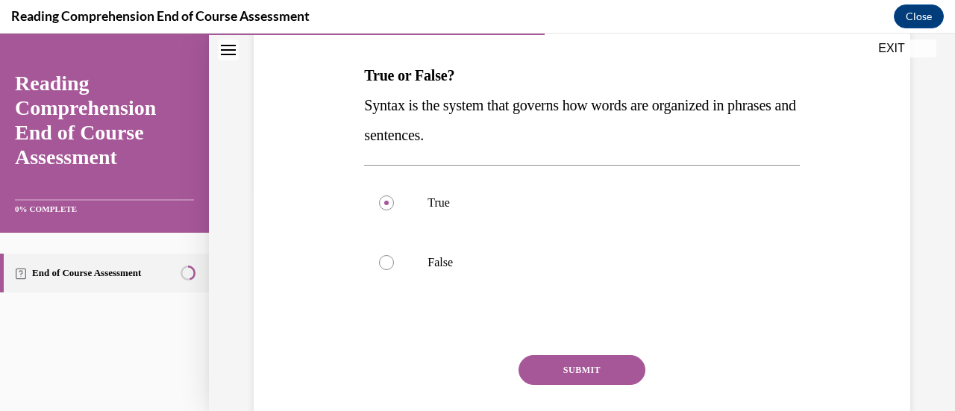
drag, startPoint x: 548, startPoint y: 134, endPoint x: 283, endPoint y: 101, distance: 267.0
click at [283, 101] on div "Question 10/20 True or False? Syntax is the system that governs how words are o…" at bounding box center [582, 208] width 664 height 539
drag, startPoint x: 454, startPoint y: 102, endPoint x: 448, endPoint y: 114, distance: 13.3
click at [578, 365] on button "SUBMIT" at bounding box center [582, 370] width 127 height 30
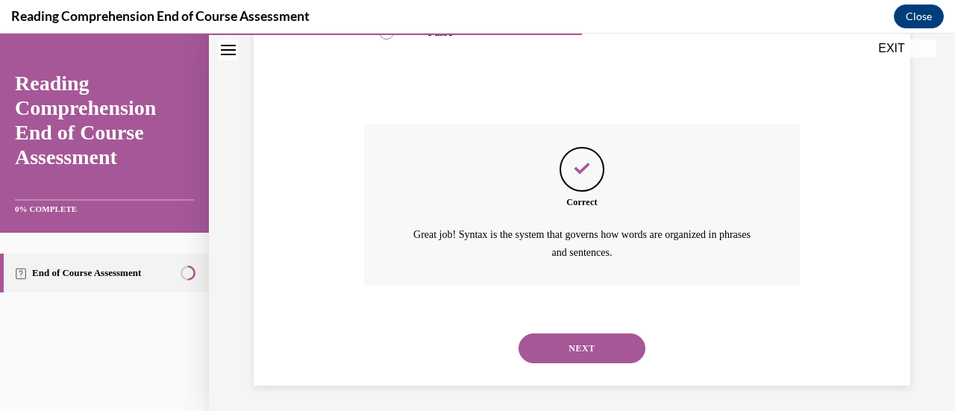
scroll to position [457, 0]
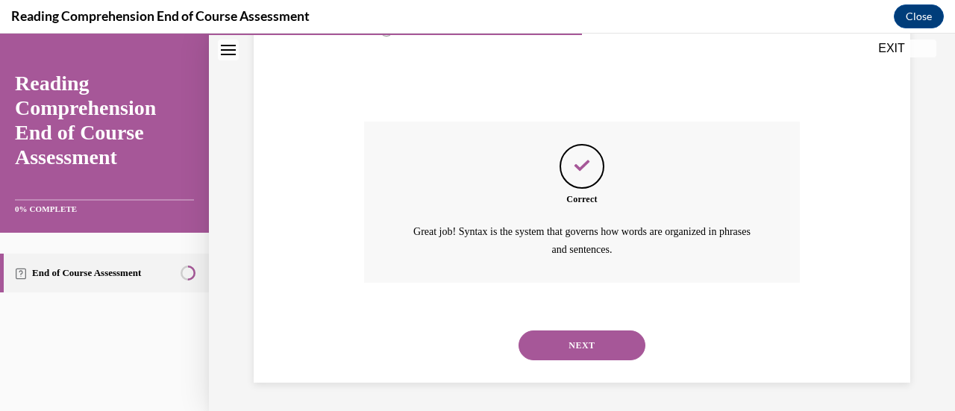
click at [577, 346] on button "NEXT" at bounding box center [582, 346] width 127 height 30
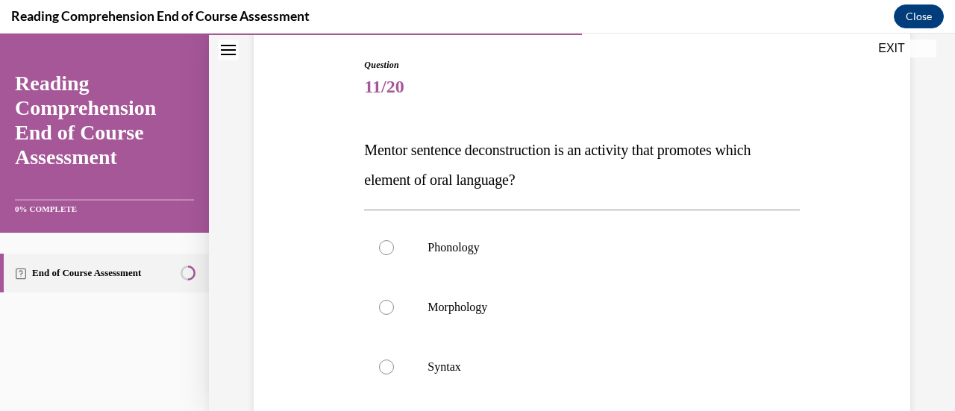
scroll to position [224, 0]
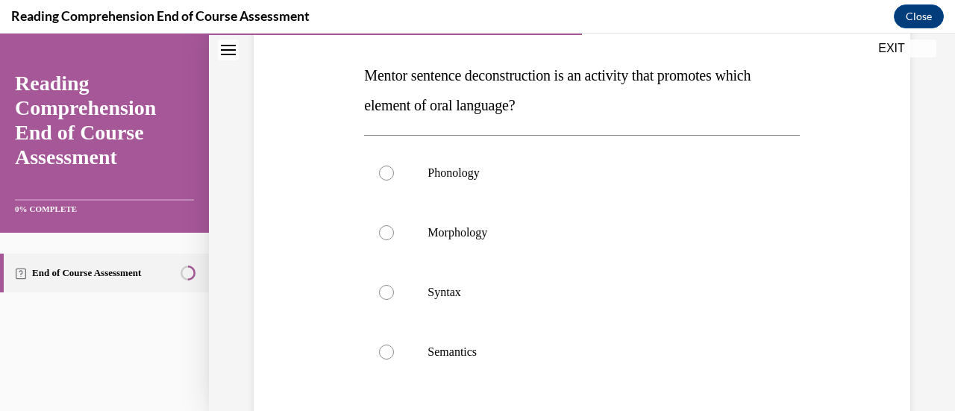
drag, startPoint x: 545, startPoint y: 104, endPoint x: 357, endPoint y: 80, distance: 189.7
click at [357, 80] on div "Question 11/20 Mentor sentence deconstruction is an activity that promotes whic…" at bounding box center [582, 253] width 664 height 628
click at [469, 292] on p "Syntax" at bounding box center [595, 292] width 334 height 15
click at [394, 292] on input "Syntax" at bounding box center [386, 292] width 15 height 15
radio input "true"
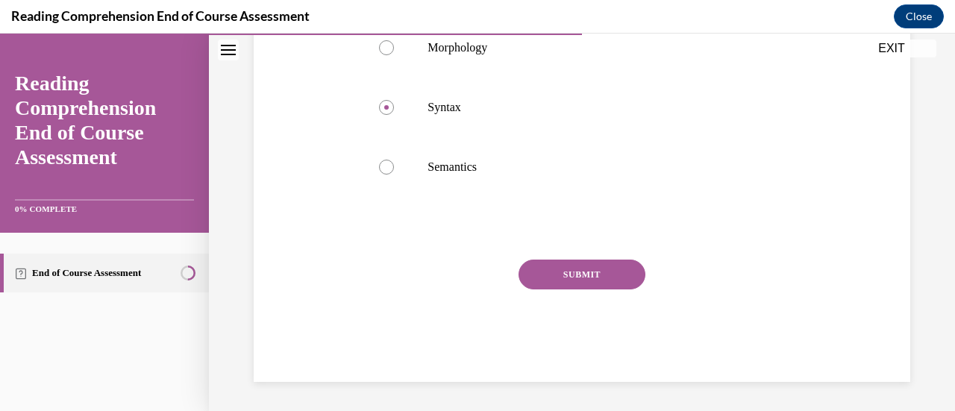
click at [548, 284] on button "SUBMIT" at bounding box center [582, 275] width 127 height 30
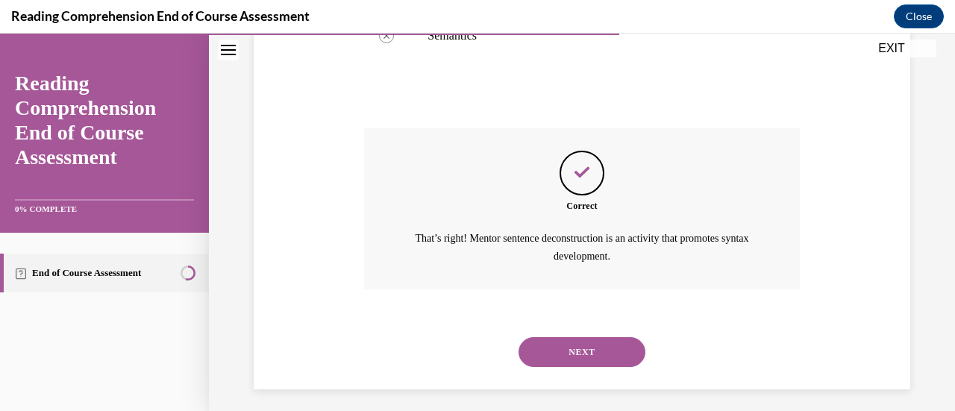
scroll to position [547, 0]
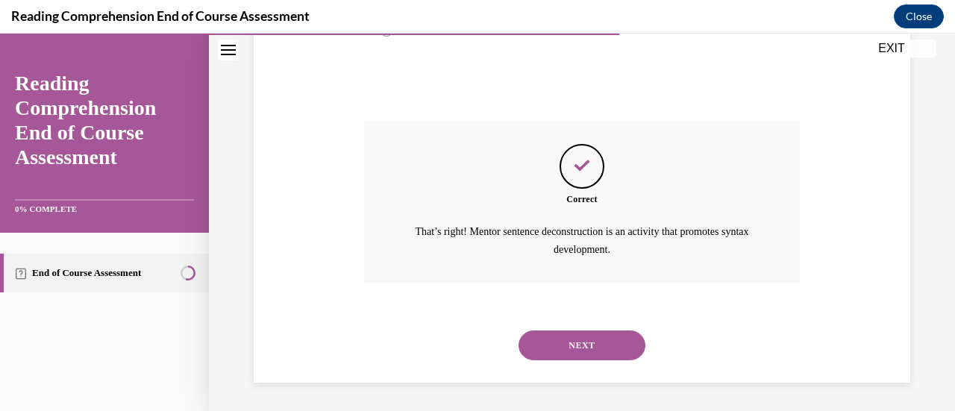
click at [557, 351] on button "NEXT" at bounding box center [582, 346] width 127 height 30
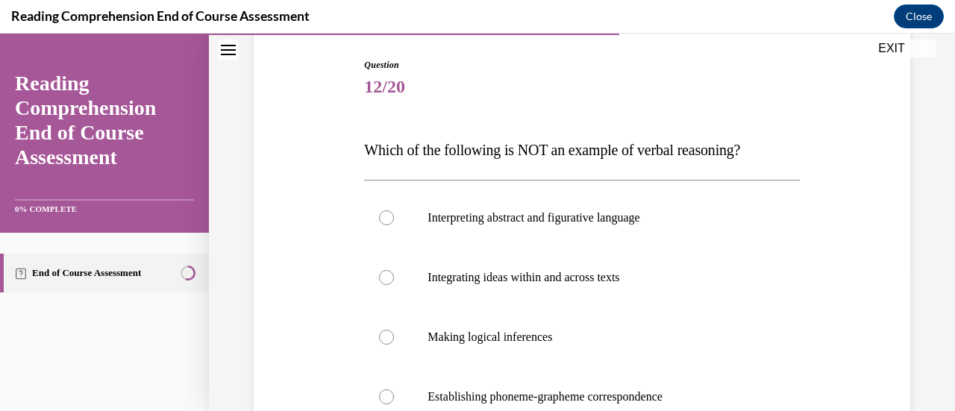
scroll to position [224, 0]
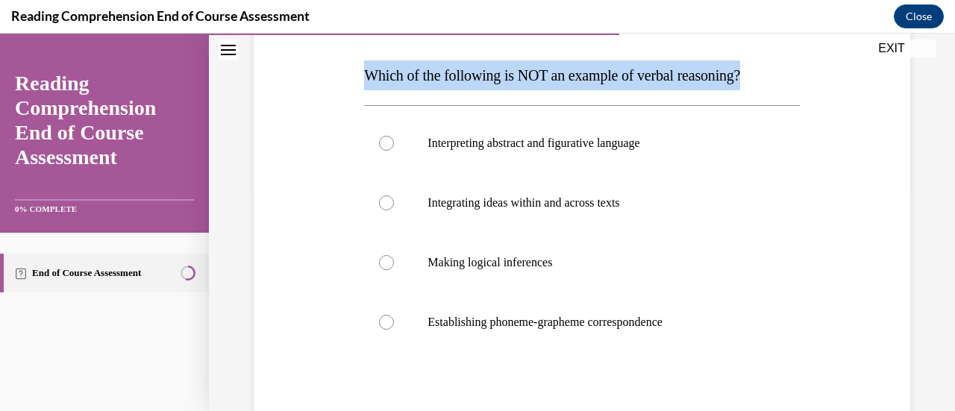
drag, startPoint x: 791, startPoint y: 73, endPoint x: 364, endPoint y: 78, distance: 426.9
click at [364, 78] on div "Question 12/20 Which of the following is NOT an example of verbal reasoning? In…" at bounding box center [581, 249] width 443 height 576
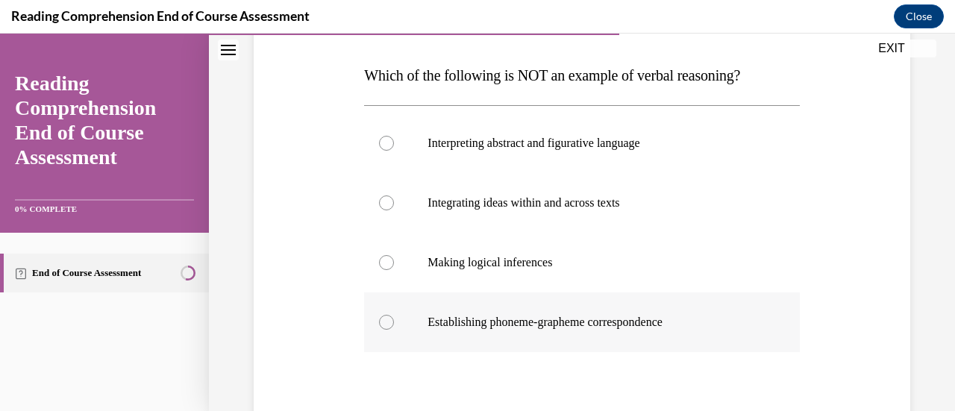
click at [574, 329] on p "Establishing phoneme-grapheme correspondence" at bounding box center [595, 322] width 334 height 15
click at [394, 329] on input "Establishing phoneme-grapheme correspondence" at bounding box center [386, 322] width 15 height 15
radio input "true"
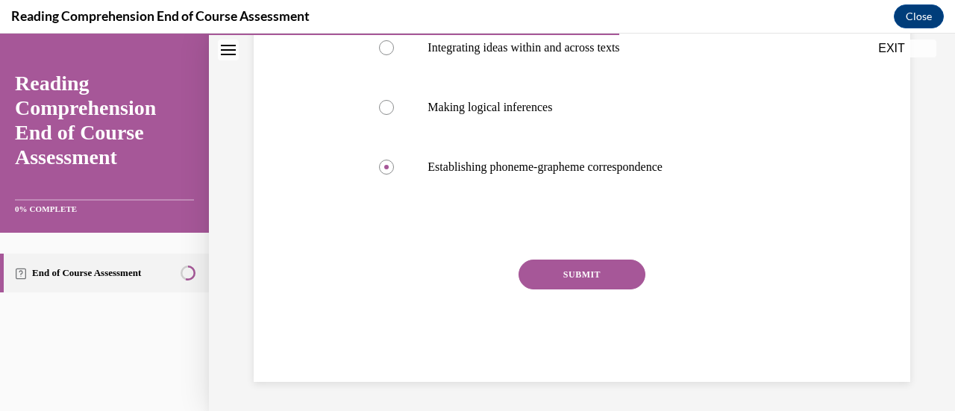
click at [610, 274] on button "SUBMIT" at bounding box center [582, 275] width 127 height 30
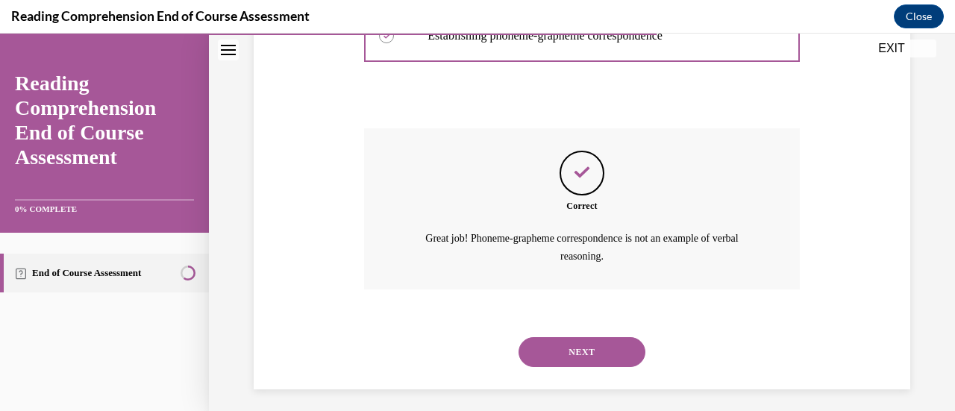
scroll to position [517, 0]
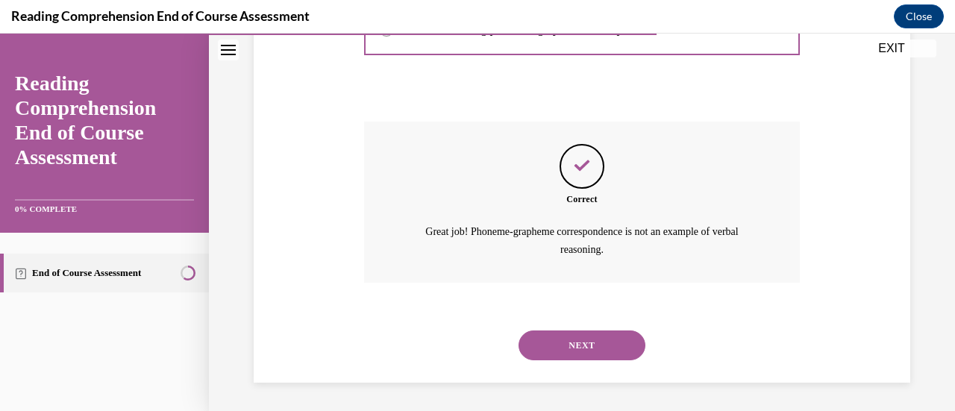
click at [560, 353] on button "NEXT" at bounding box center [582, 346] width 127 height 30
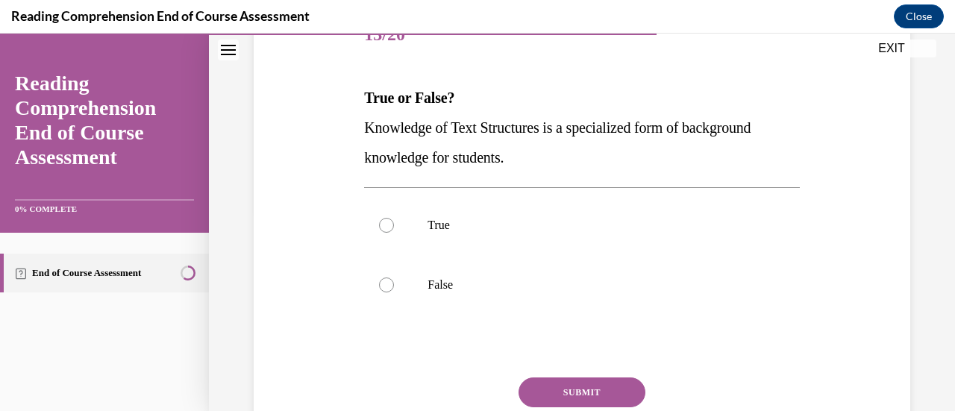
scroll to position [224, 0]
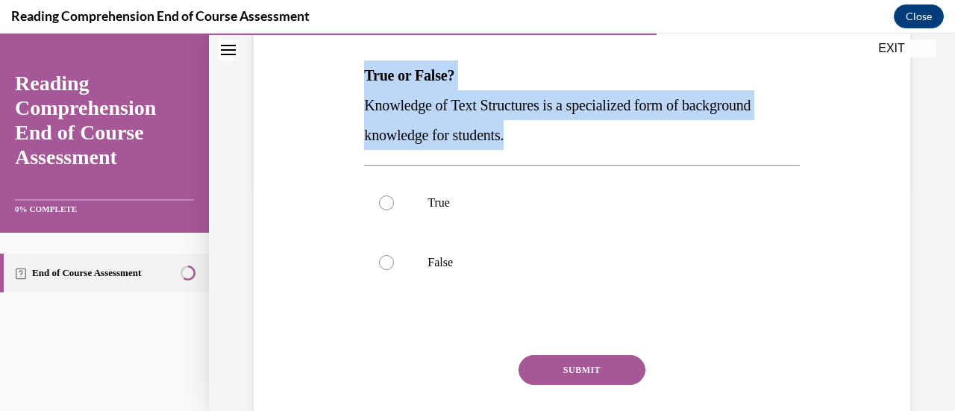
drag, startPoint x: 564, startPoint y: 132, endPoint x: 218, endPoint y: 91, distance: 348.7
click at [218, 91] on div "Question 13/20 True or False? Knowledge of Text Structures is a specialized for…" at bounding box center [582, 182] width 746 height 651
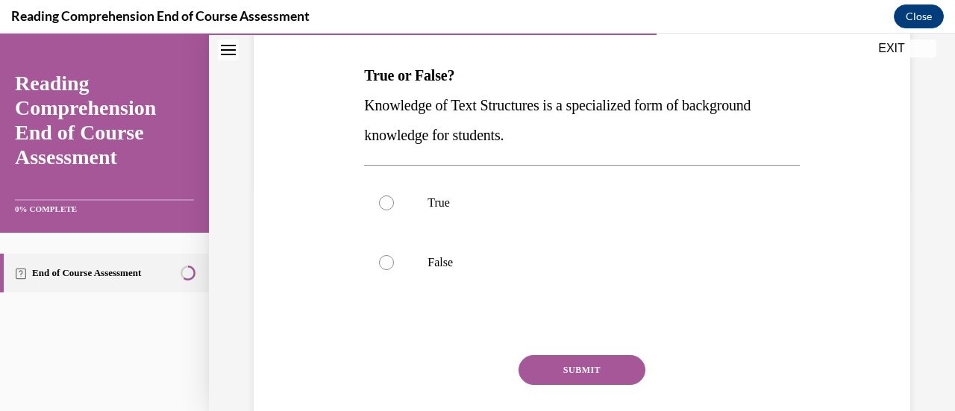
click at [218, 91] on div "Question 13/20 True or False? Knowledge of Text Structures is a specialized for…" at bounding box center [582, 182] width 746 height 651
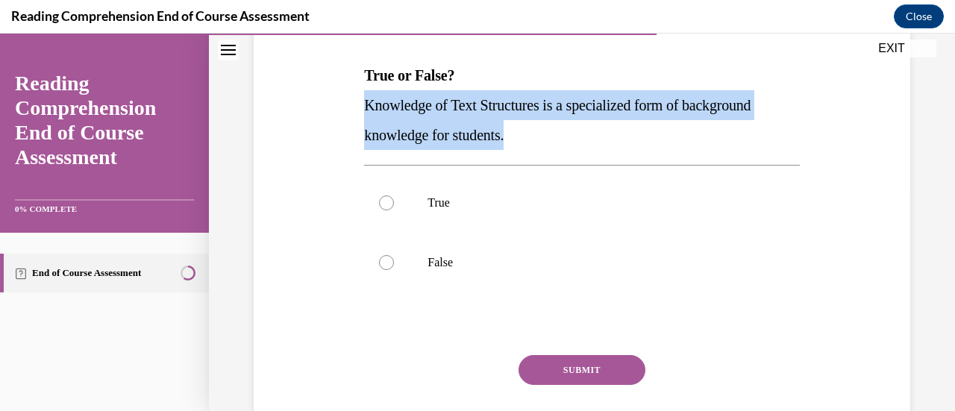
drag, startPoint x: 332, startPoint y: 104, endPoint x: 570, endPoint y: 129, distance: 239.4
click at [570, 129] on div "Question 13/20 True or False? Knowledge of Text Structures is a specialized for…" at bounding box center [582, 208] width 664 height 539
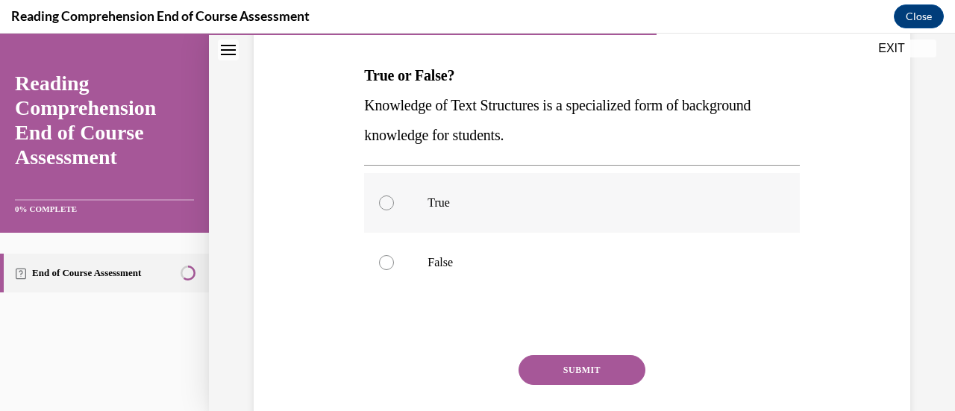
click at [543, 210] on label "True" at bounding box center [581, 203] width 435 height 60
click at [394, 210] on input "True" at bounding box center [386, 203] width 15 height 15
radio input "true"
click at [563, 366] on button "SUBMIT" at bounding box center [582, 370] width 127 height 30
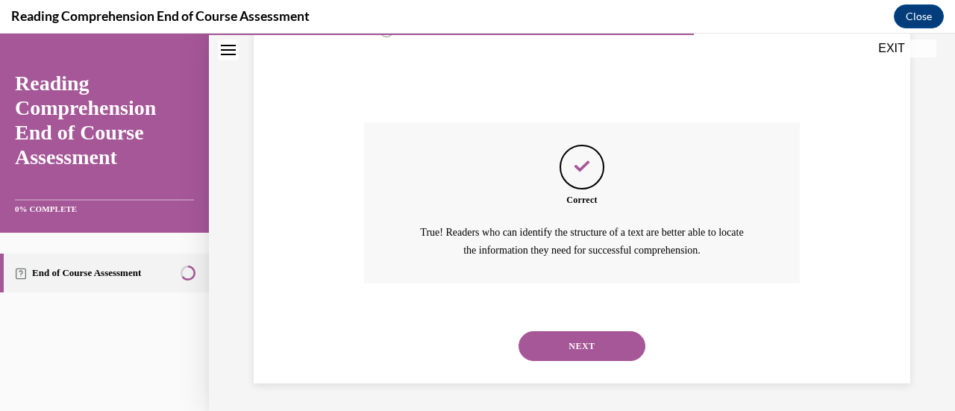
scroll to position [457, 0]
click at [577, 348] on button "NEXT" at bounding box center [582, 346] width 127 height 30
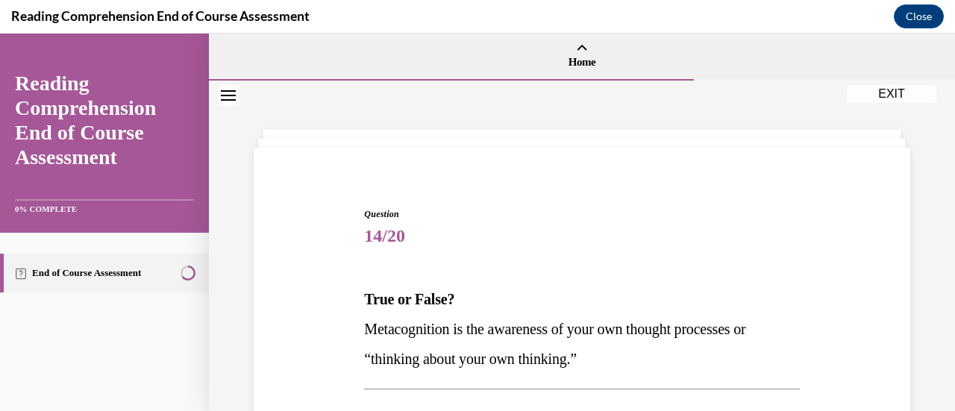
scroll to position [149, 0]
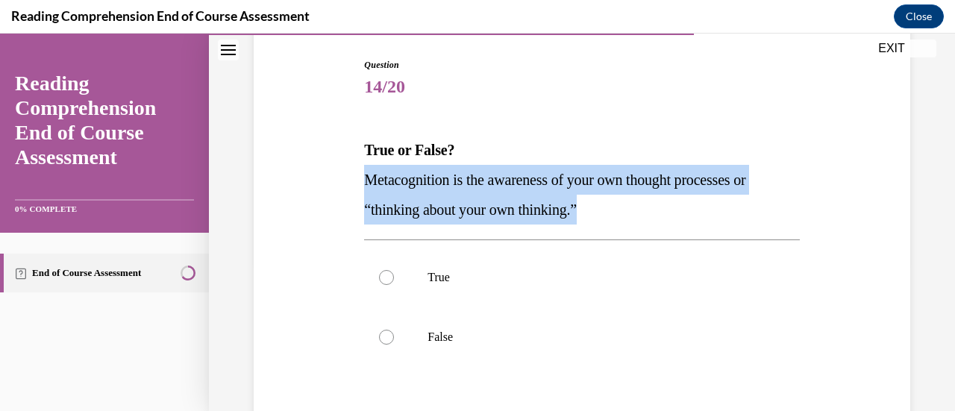
drag, startPoint x: 604, startPoint y: 215, endPoint x: 349, endPoint y: 181, distance: 256.7
click at [342, 182] on div "Question 14/20 True or False? Metacognition is the awareness of your own though…" at bounding box center [582, 282] width 664 height 539
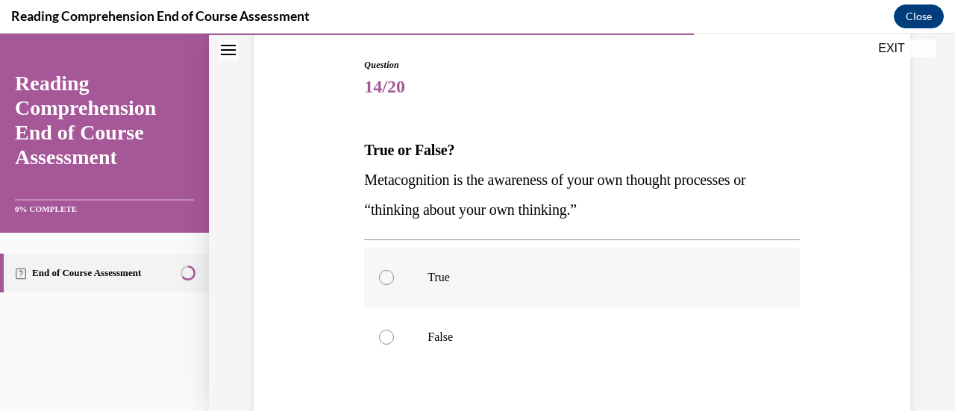
click at [506, 267] on label "True" at bounding box center [581, 278] width 435 height 60
click at [394, 270] on input "True" at bounding box center [386, 277] width 15 height 15
radio input "true"
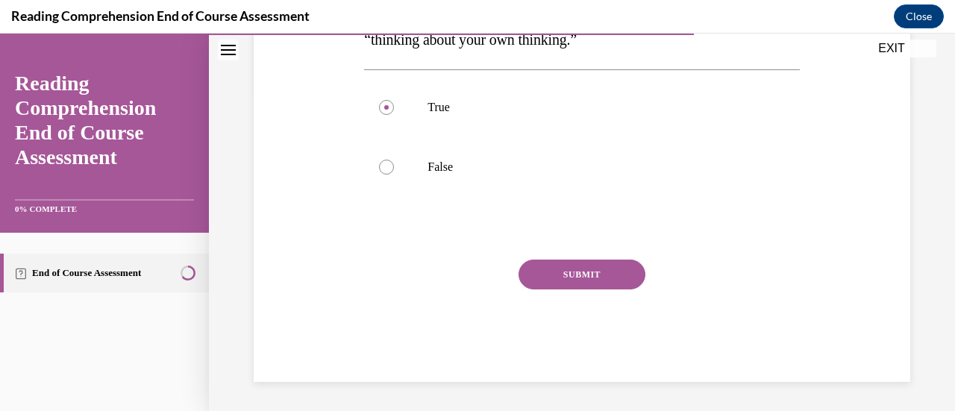
click at [549, 278] on button "SUBMIT" at bounding box center [582, 275] width 127 height 30
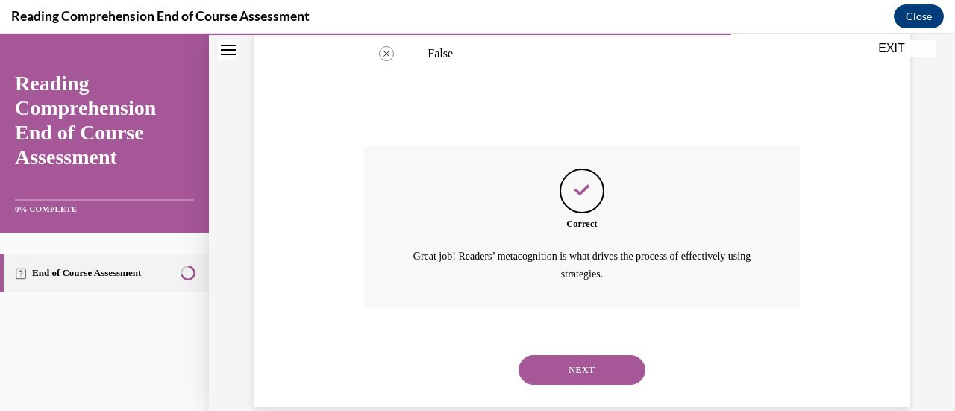
scroll to position [457, 0]
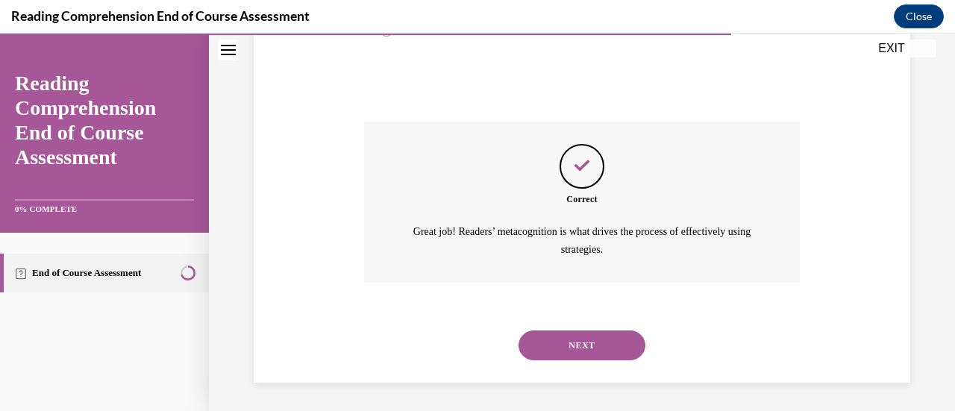
click at [570, 348] on button "NEXT" at bounding box center [582, 346] width 127 height 30
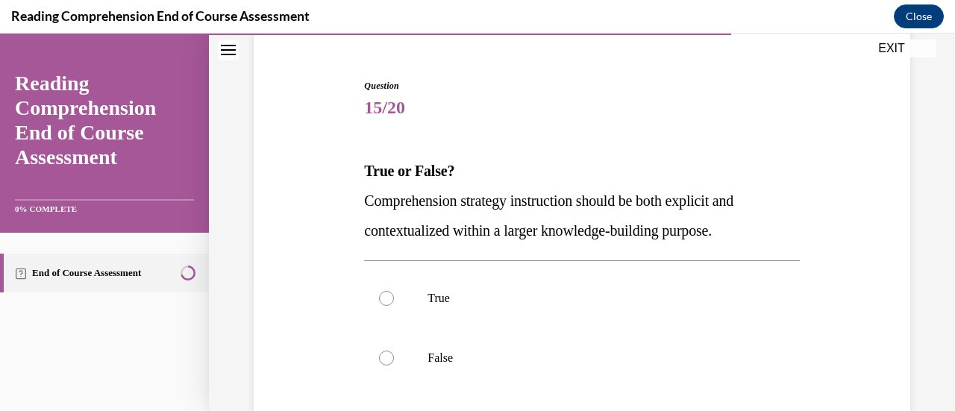
scroll to position [149, 0]
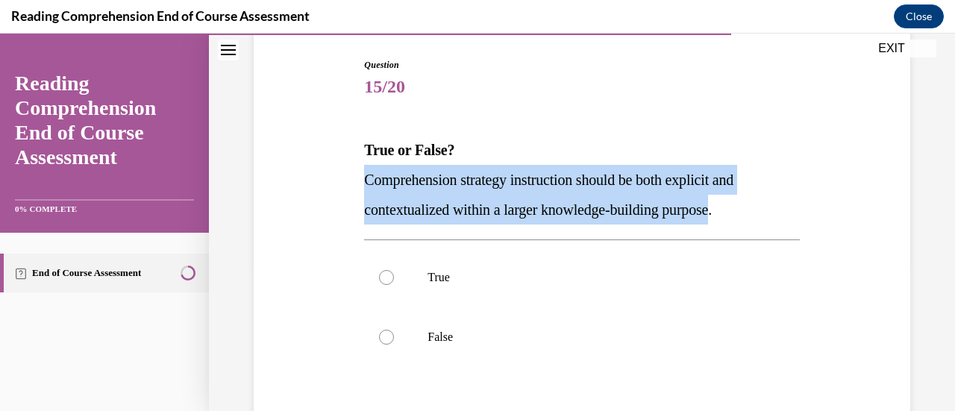
drag, startPoint x: 736, startPoint y: 214, endPoint x: 359, endPoint y: 183, distance: 378.1
click at [360, 183] on div "Question 15/20 True or False? Comprehension strategy instruction should be both…" at bounding box center [581, 294] width 443 height 516
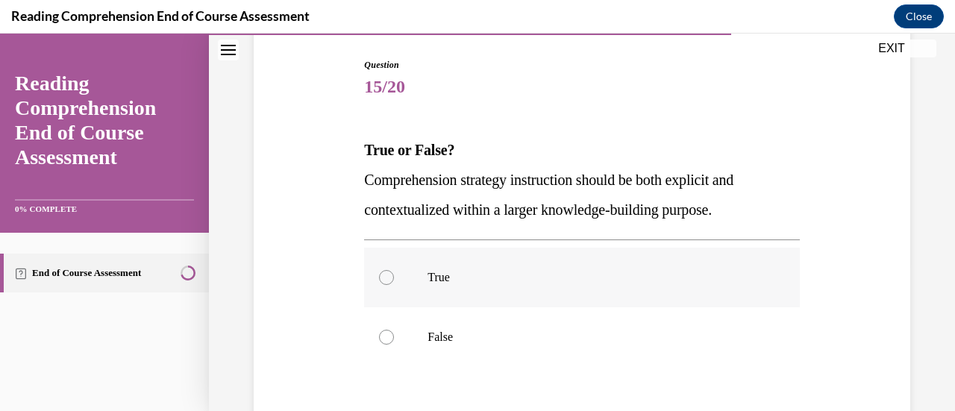
click at [618, 250] on label "True" at bounding box center [581, 278] width 435 height 60
click at [394, 270] on input "True" at bounding box center [386, 277] width 15 height 15
radio input "true"
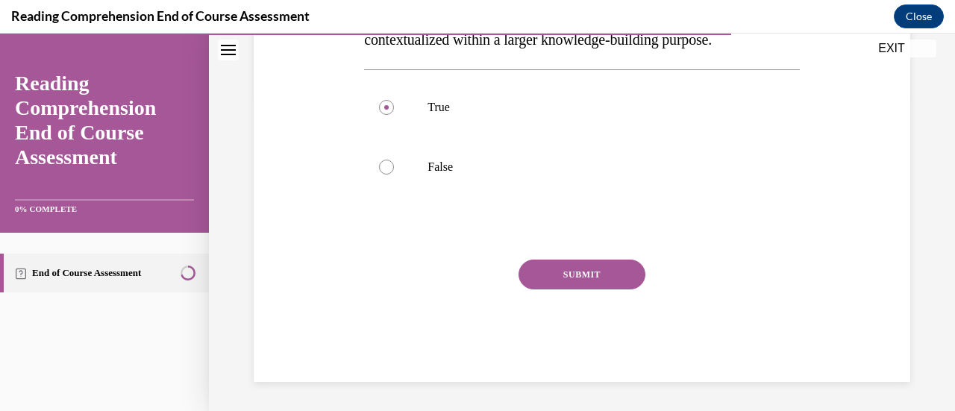
click at [607, 278] on button "SUBMIT" at bounding box center [582, 275] width 127 height 30
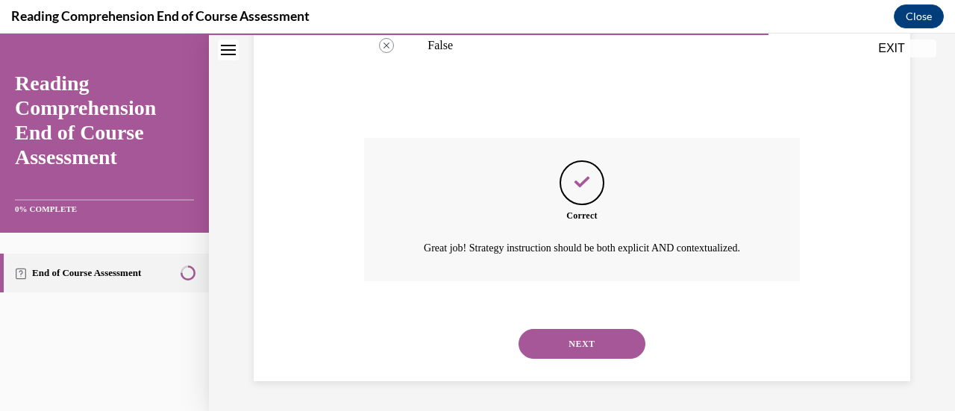
scroll to position [457, 0]
click at [586, 343] on button "NEXT" at bounding box center [582, 344] width 127 height 30
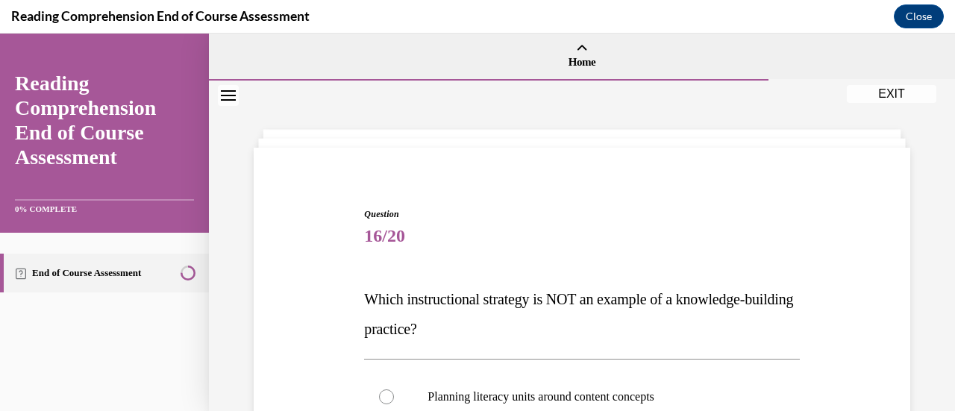
scroll to position [149, 0]
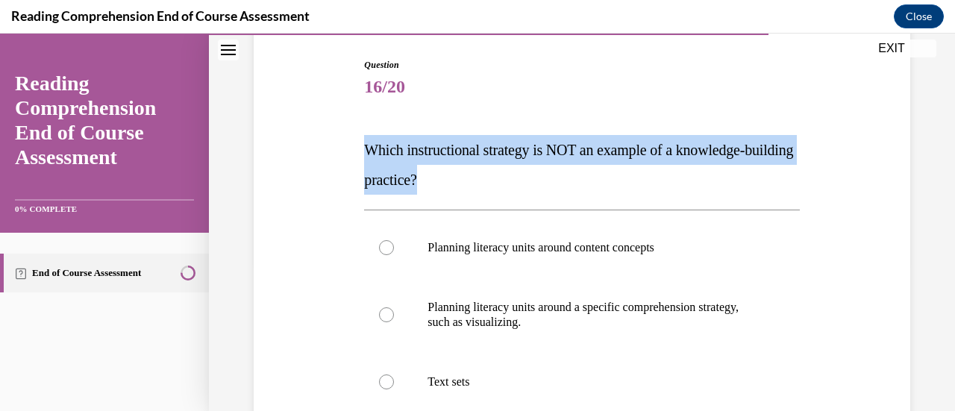
drag, startPoint x: 511, startPoint y: 182, endPoint x: 366, endPoint y: 147, distance: 149.7
click at [364, 147] on p "Which instructional strategy is NOT an example of a knowledge-building practice?" at bounding box center [581, 165] width 435 height 60
drag, startPoint x: 375, startPoint y: 147, endPoint x: 369, endPoint y: 158, distance: 12.7
click at [551, 192] on p "Which instructional strategy is NOT an example of a knowledge-building practice?" at bounding box center [581, 165] width 435 height 60
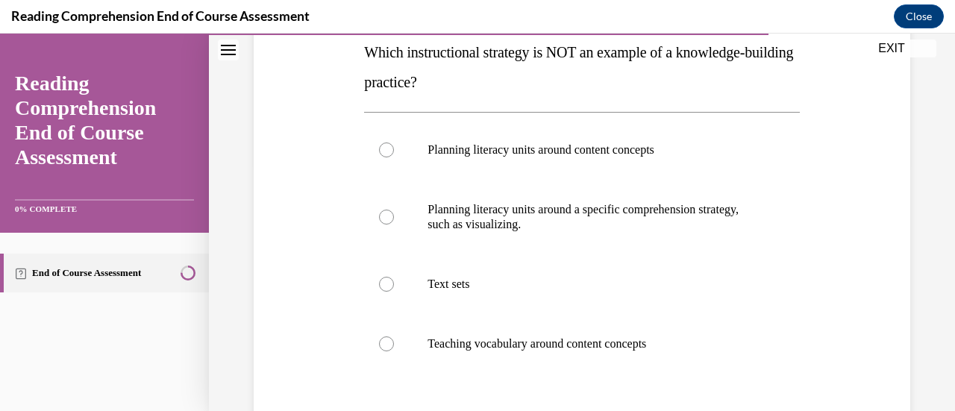
scroll to position [224, 0]
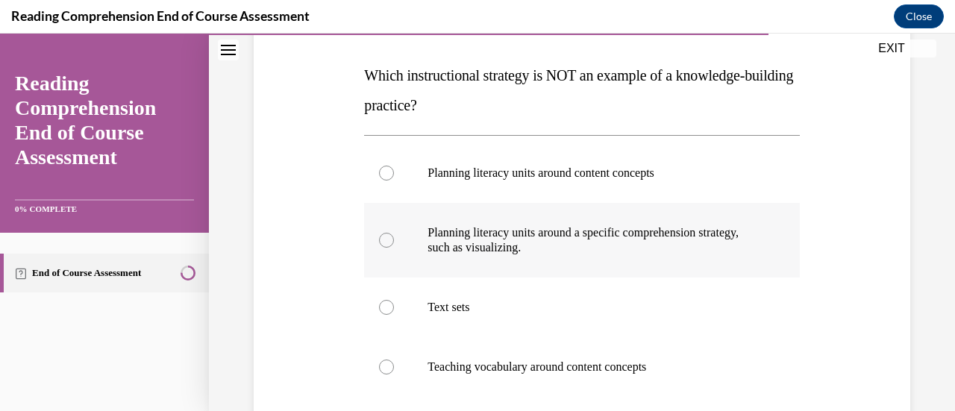
click at [478, 232] on p "Planning literacy units around a specific comprehension strategy, such as visua…" at bounding box center [595, 240] width 334 height 30
click at [394, 233] on input "Planning literacy units around a specific comprehension strategy, such as visua…" at bounding box center [386, 240] width 15 height 15
radio input "true"
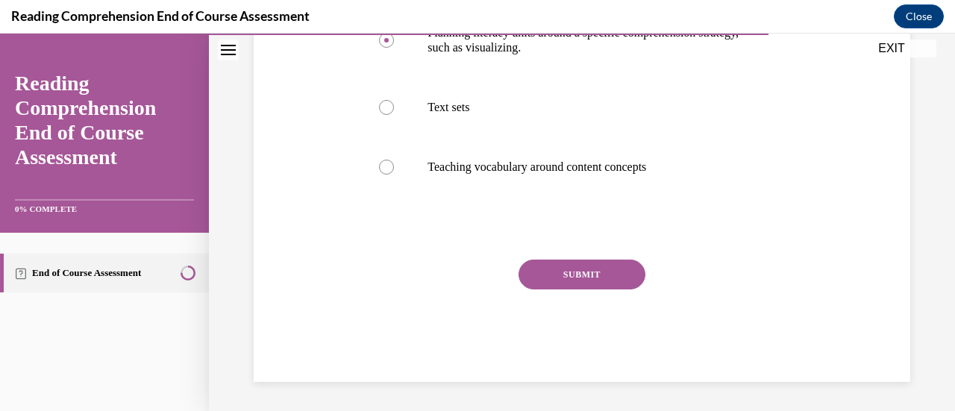
click at [533, 275] on button "SUBMIT" at bounding box center [582, 275] width 127 height 30
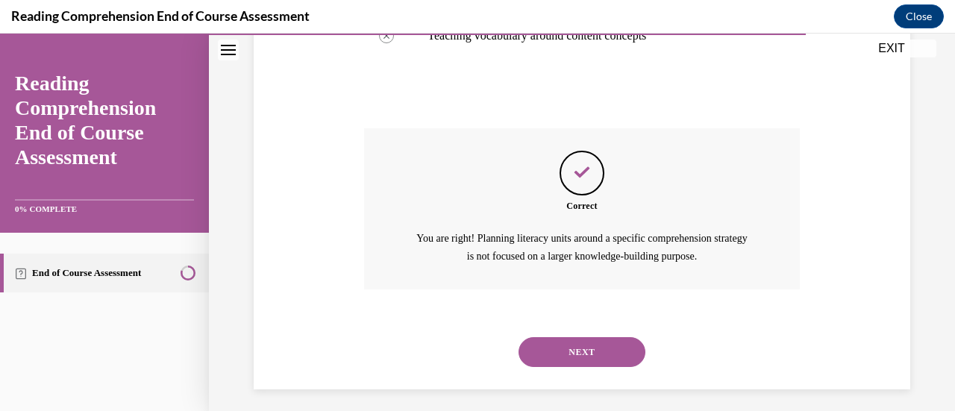
scroll to position [562, 0]
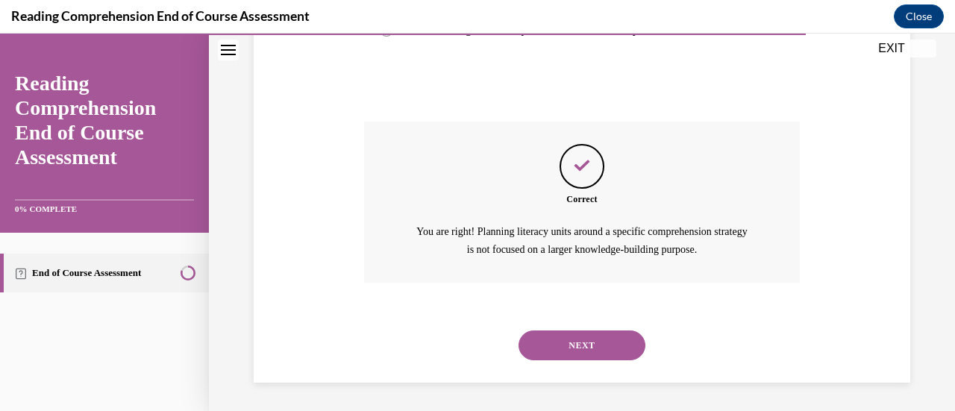
click at [541, 337] on button "NEXT" at bounding box center [582, 346] width 127 height 30
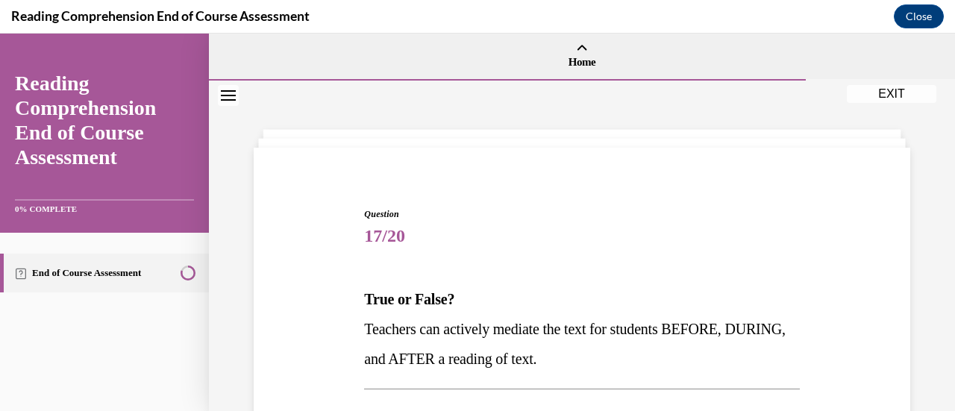
scroll to position [149, 0]
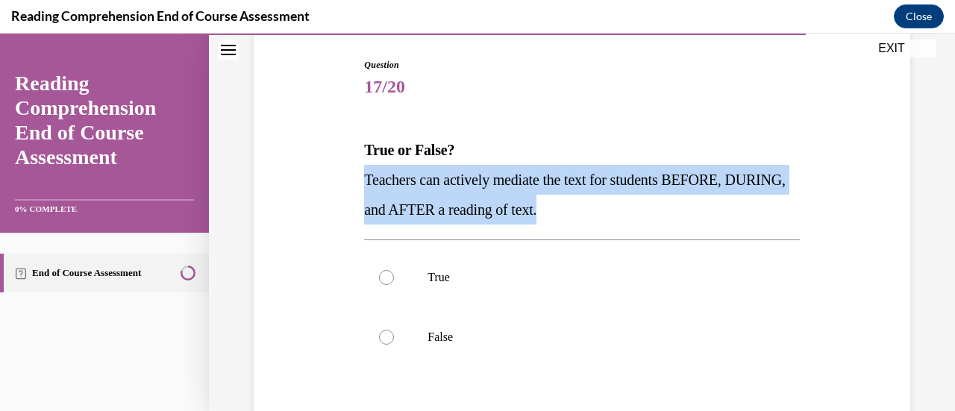
drag, startPoint x: 632, startPoint y: 214, endPoint x: 342, endPoint y: 172, distance: 293.4
click at [342, 172] on div "Question 17/20 True or False? Teachers can actively mediate the text for studen…" at bounding box center [582, 282] width 664 height 539
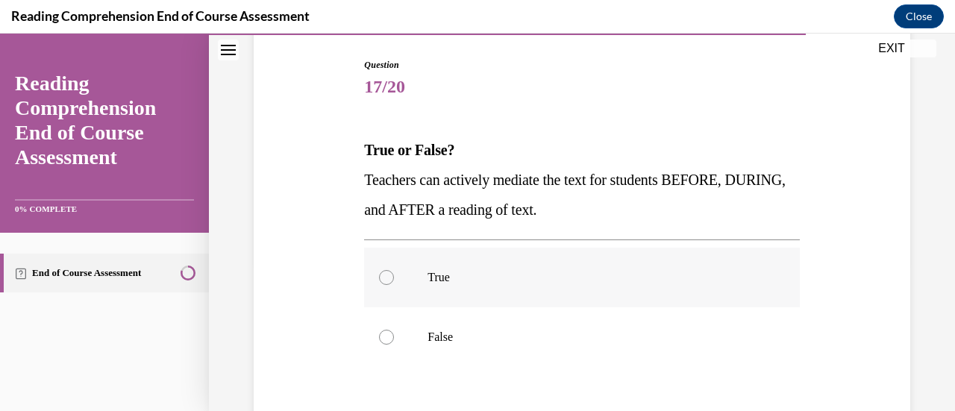
click at [436, 286] on label "True" at bounding box center [581, 278] width 435 height 60
click at [394, 285] on input "True" at bounding box center [386, 277] width 15 height 15
radio input "true"
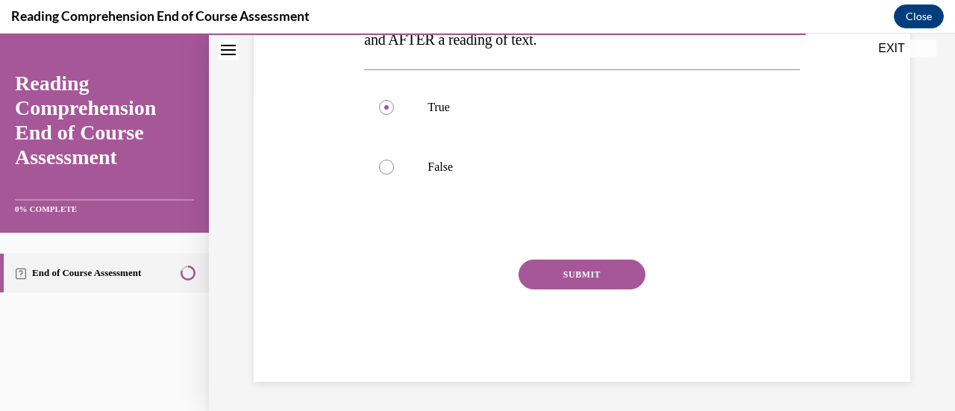
click at [536, 271] on button "SUBMIT" at bounding box center [582, 275] width 127 height 30
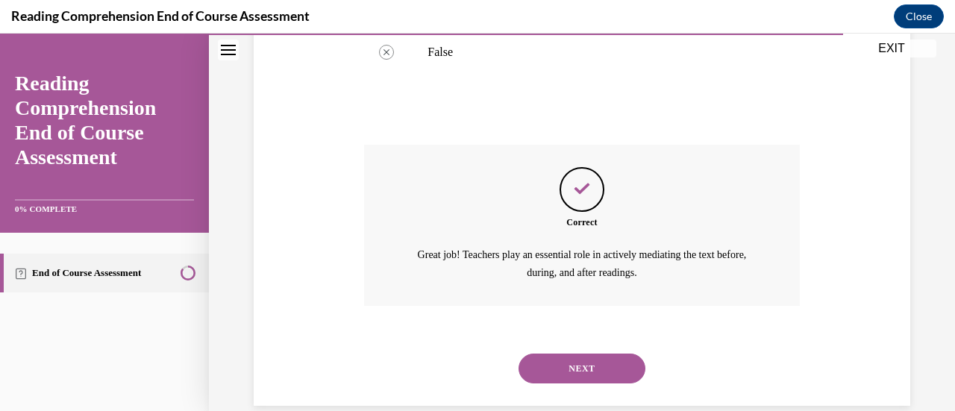
scroll to position [457, 0]
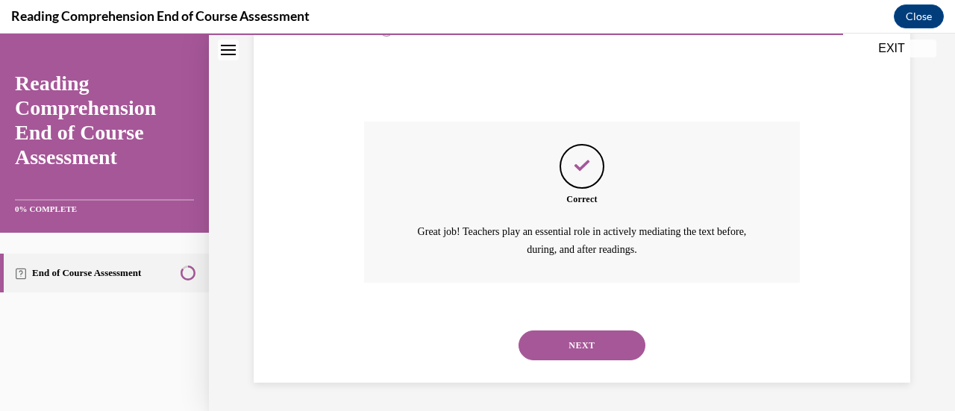
click at [555, 334] on button "NEXT" at bounding box center [582, 346] width 127 height 30
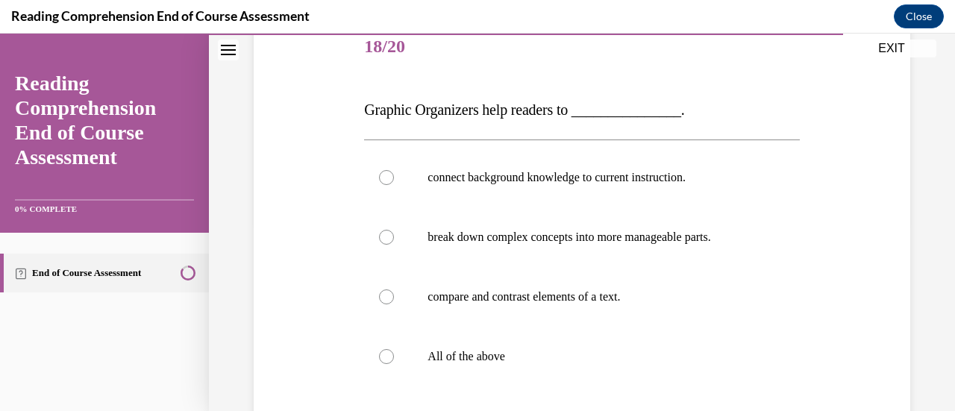
scroll to position [224, 0]
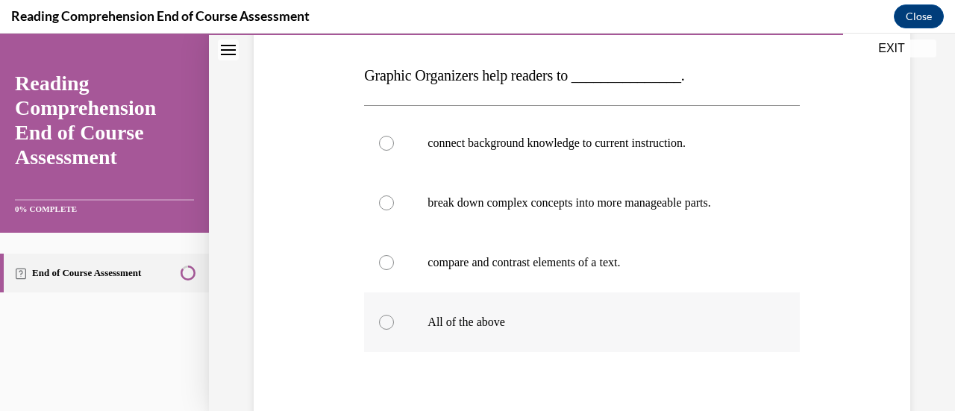
click at [548, 312] on label "All of the above" at bounding box center [581, 323] width 435 height 60
click at [394, 315] on input "All of the above" at bounding box center [386, 322] width 15 height 15
radio input "true"
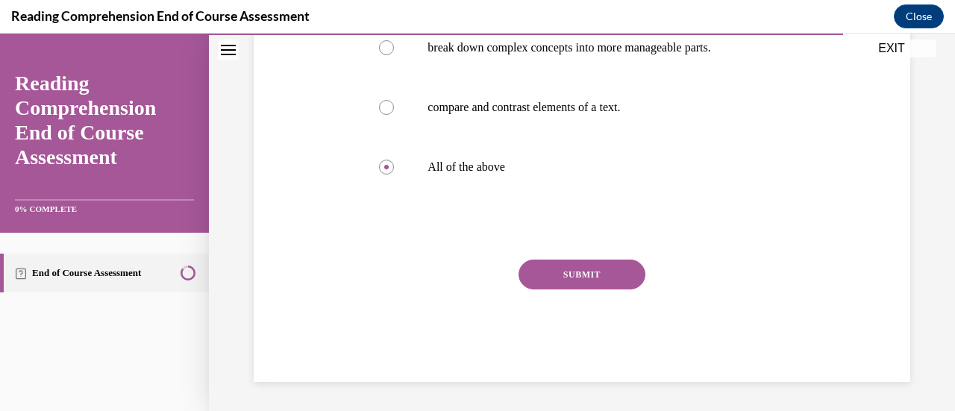
click at [622, 271] on button "SUBMIT" at bounding box center [582, 275] width 127 height 30
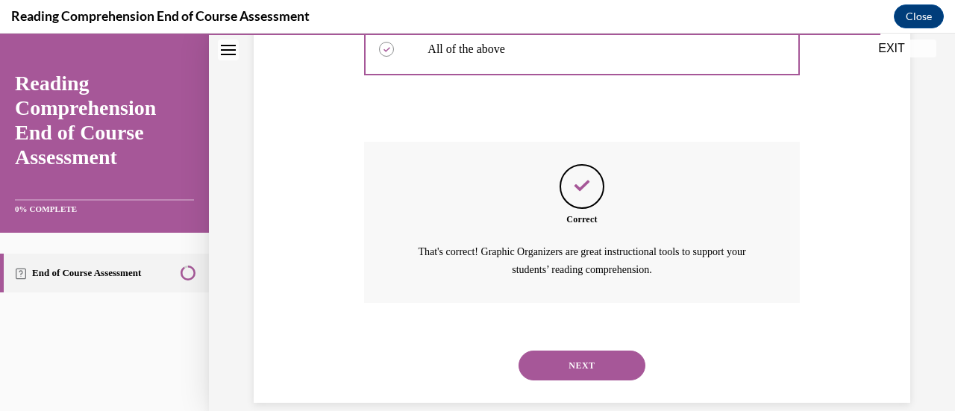
scroll to position [517, 0]
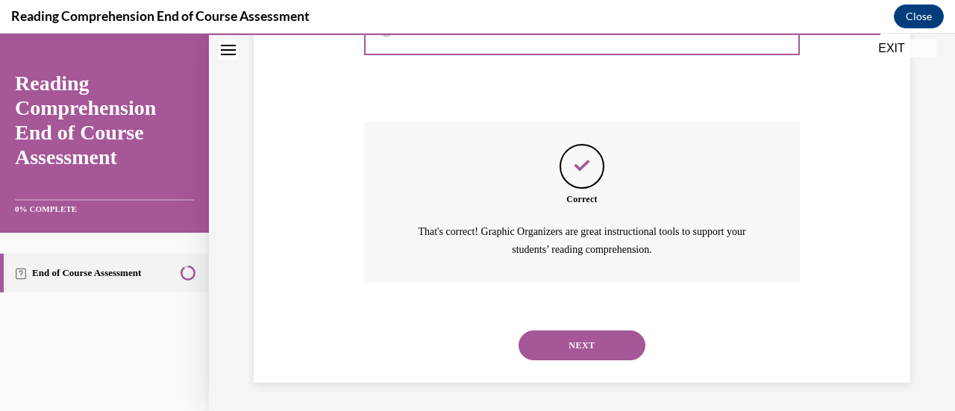
click at [563, 340] on button "NEXT" at bounding box center [582, 346] width 127 height 30
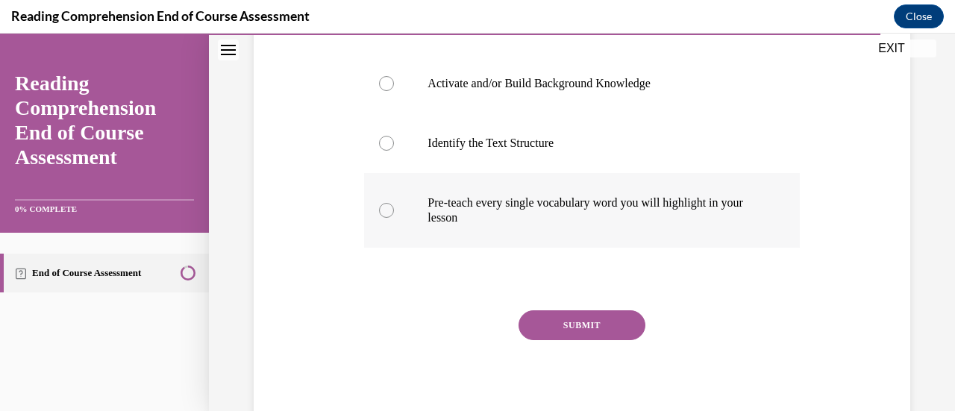
scroll to position [75, 0]
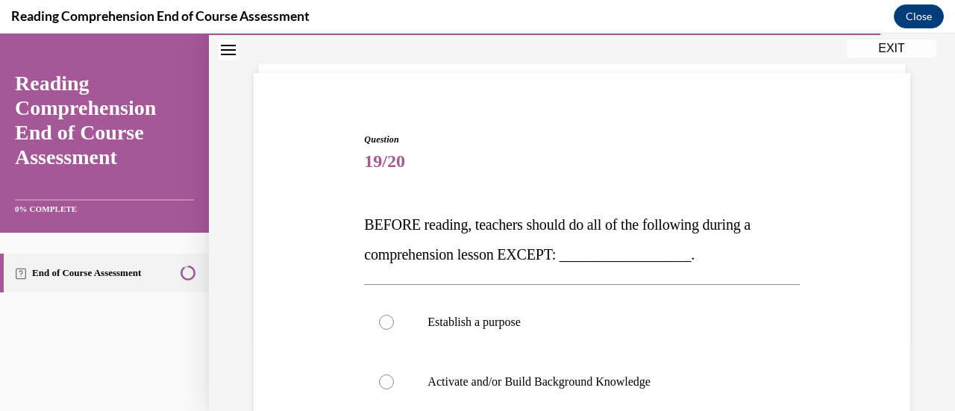
drag, startPoint x: 734, startPoint y: 254, endPoint x: 340, endPoint y: 214, distance: 396.0
click at [340, 214] on div "Question 19/20 BEFORE reading, teachers should do all of the following during a…" at bounding box center [582, 409] width 664 height 643
click at [555, 253] on span "BEFORE reading, teachers should do all of the following during a comprehension …" at bounding box center [557, 239] width 387 height 46
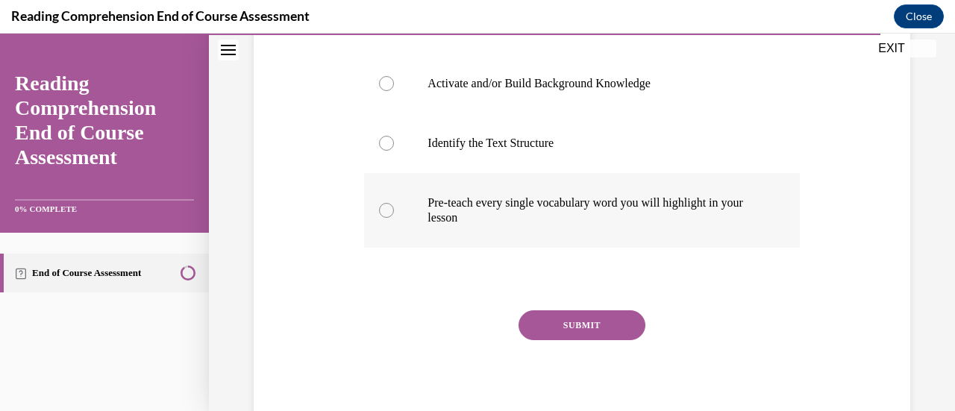
click at [546, 217] on p "Pre-teach every single vocabulary word you will highlight in your lesson" at bounding box center [595, 211] width 334 height 30
click at [394, 217] on input "Pre-teach every single vocabulary word you will highlight in your lesson" at bounding box center [386, 210] width 15 height 15
radio input "true"
click at [563, 333] on button "SUBMIT" at bounding box center [582, 325] width 127 height 30
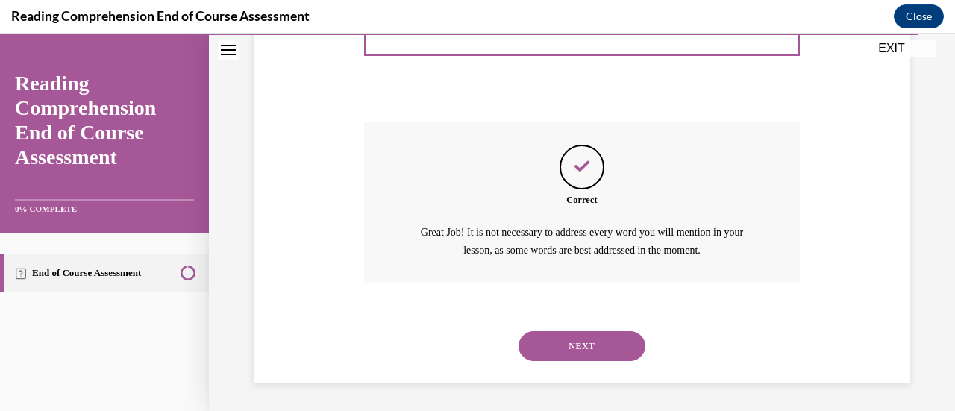
scroll to position [562, 0]
click at [566, 340] on button "NEXT" at bounding box center [582, 346] width 127 height 30
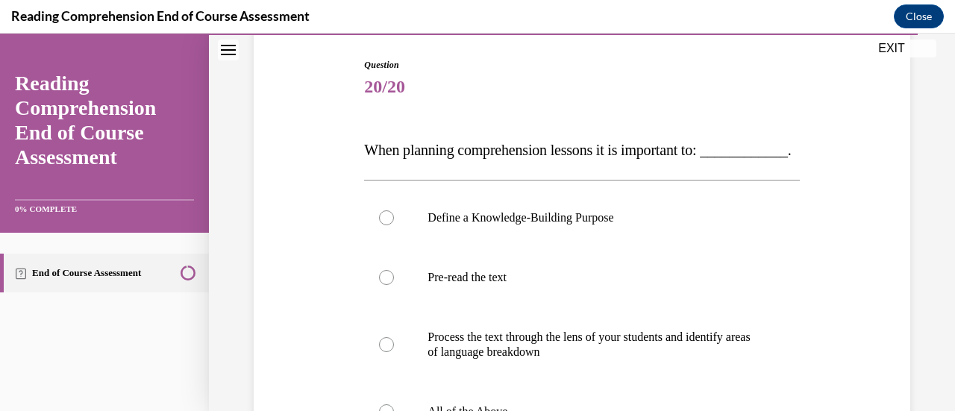
scroll to position [224, 0]
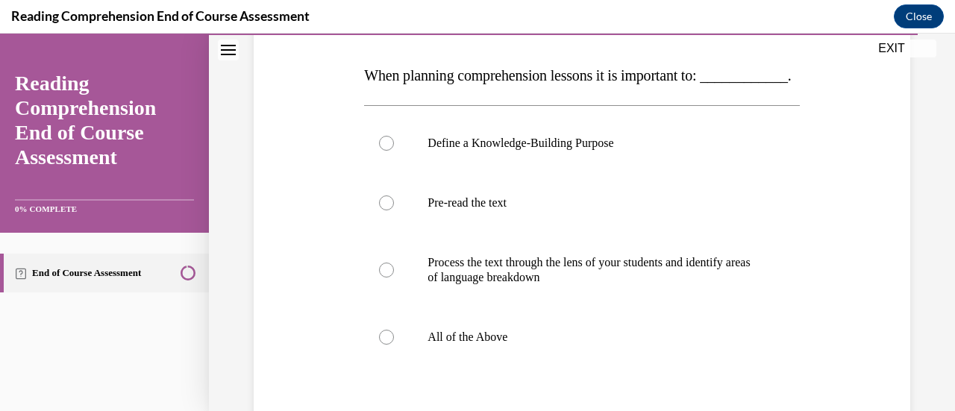
click at [566, 340] on label "All of the Above" at bounding box center [581, 337] width 435 height 60
click at [394, 340] on input "All of the Above" at bounding box center [386, 337] width 15 height 15
radio input "true"
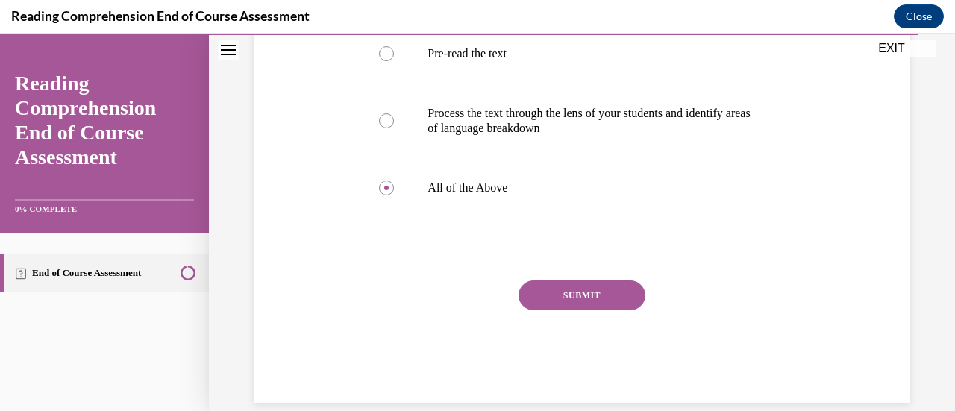
click at [573, 310] on button "SUBMIT" at bounding box center [582, 296] width 127 height 30
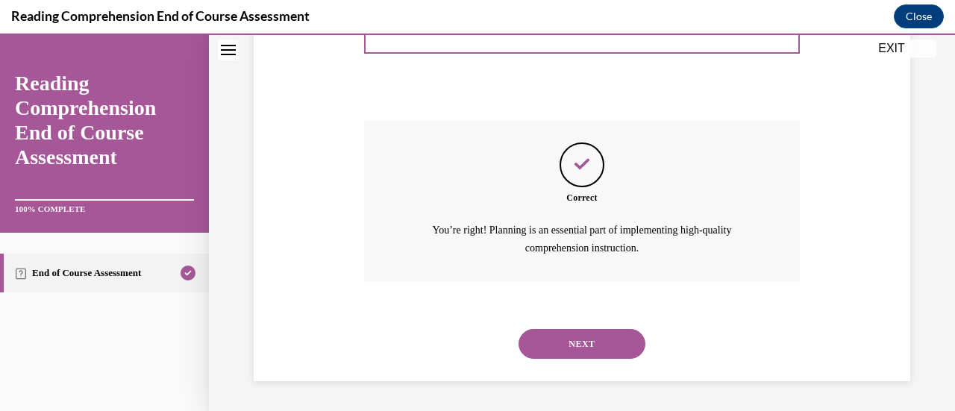
scroll to position [562, 0]
click at [573, 332] on button "NEXT" at bounding box center [582, 344] width 127 height 30
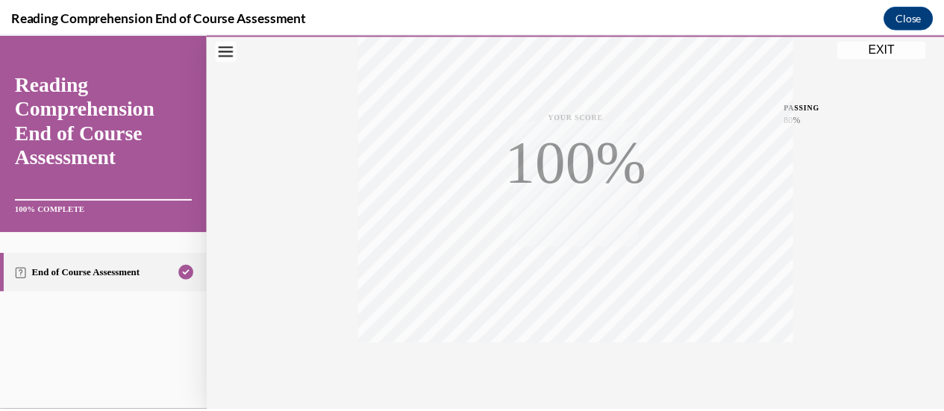
scroll to position [387, 0]
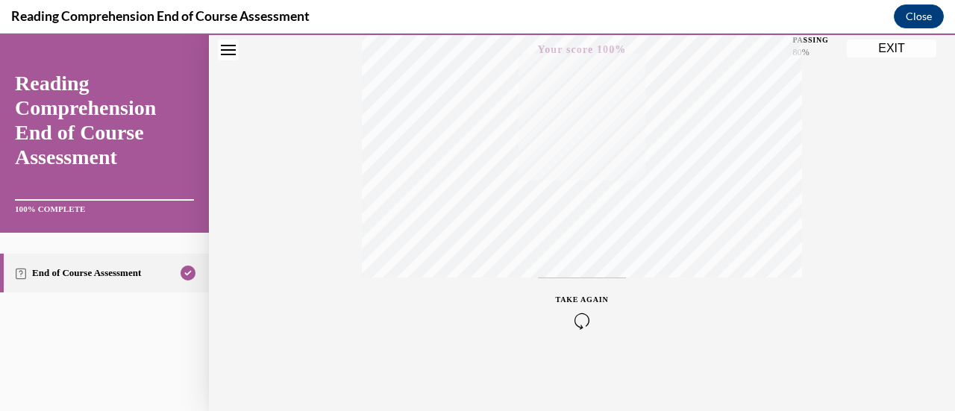
click at [877, 47] on button "EXIT" at bounding box center [892, 49] width 90 height 18
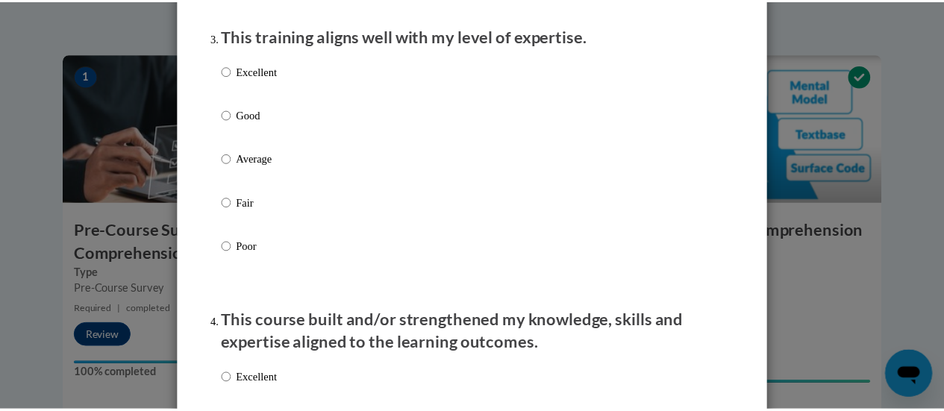
scroll to position [0, 0]
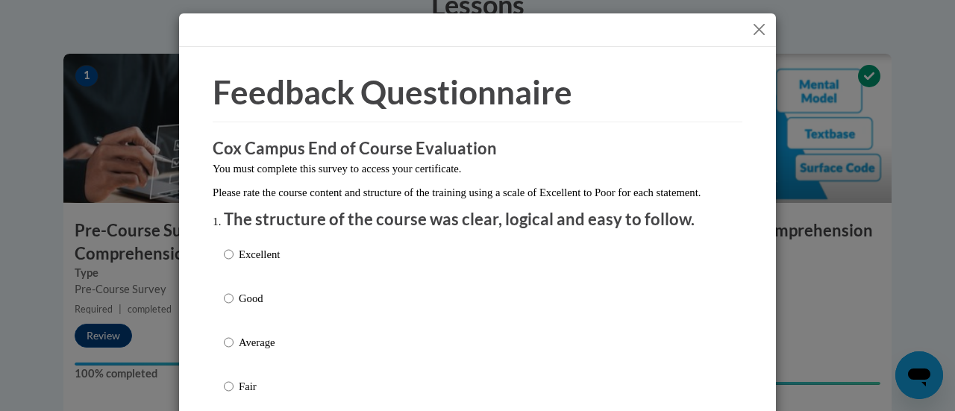
click at [750, 31] on button "Close" at bounding box center [759, 29] width 19 height 19
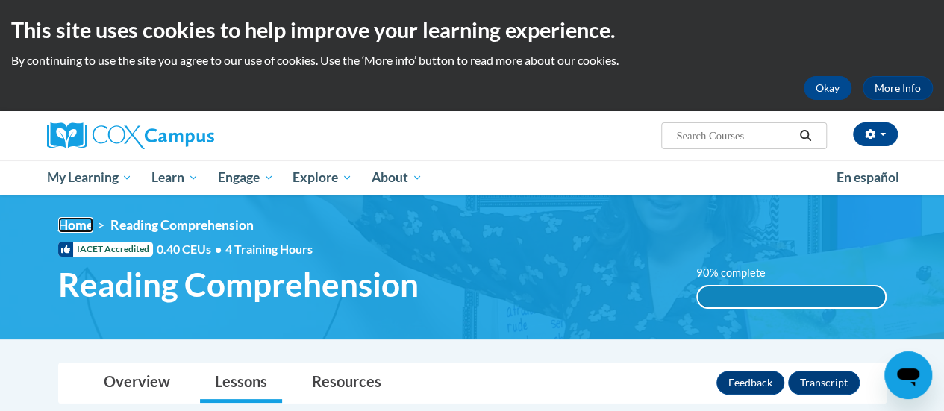
click at [84, 223] on link "Home" at bounding box center [75, 225] width 35 height 16
